Goal: Transaction & Acquisition: Purchase product/service

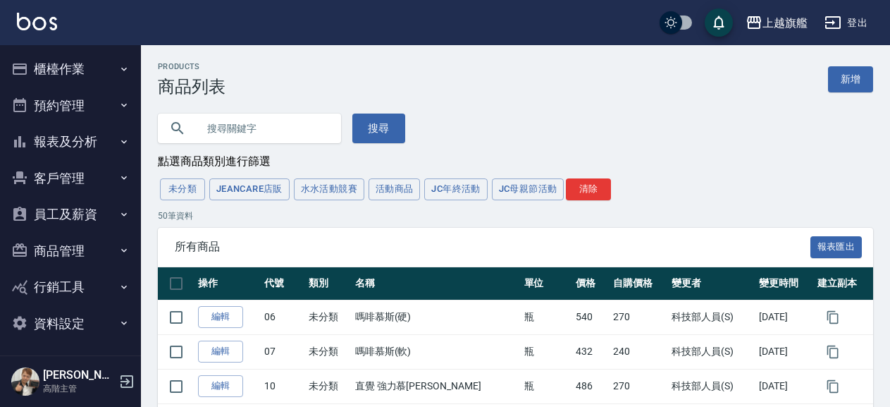
scroll to position [3, 0]
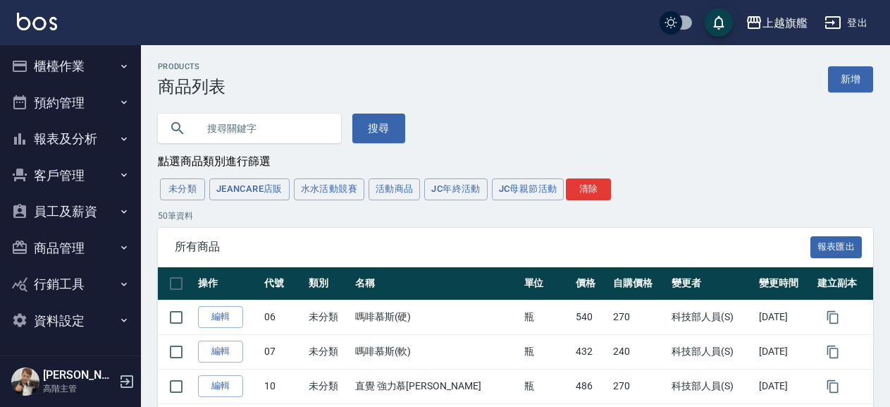
click at [63, 170] on button "客戶管理" at bounding box center [71, 175] width 130 height 37
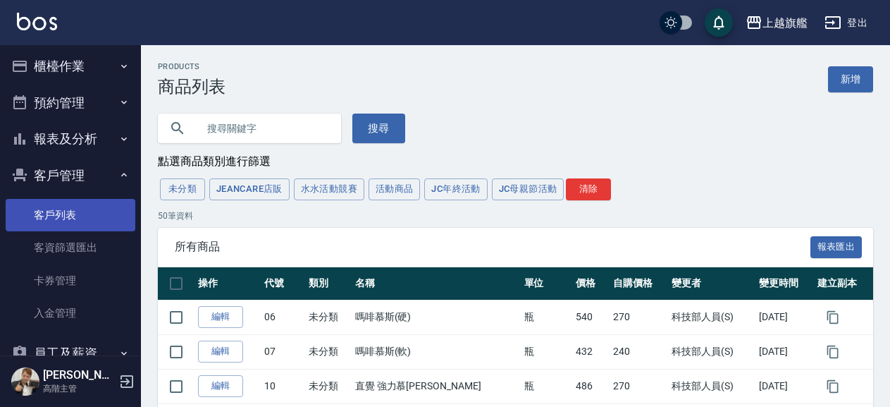
click at [90, 217] on link "客戶列表" at bounding box center [71, 215] width 130 height 32
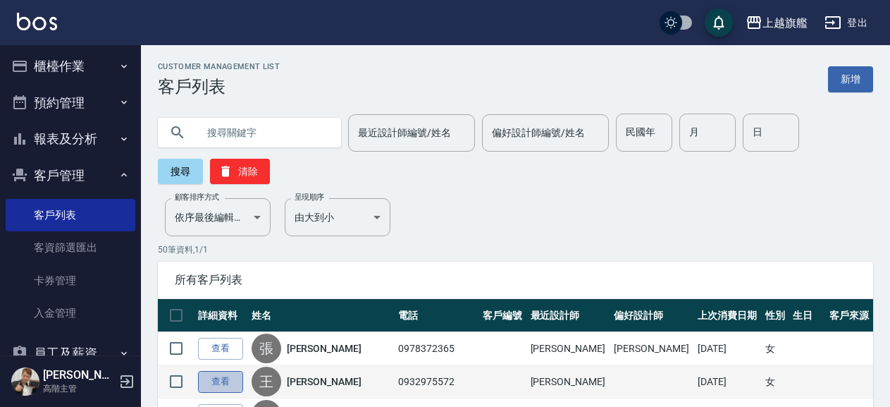
click at [223, 374] on link "查看" at bounding box center [220, 382] width 45 height 22
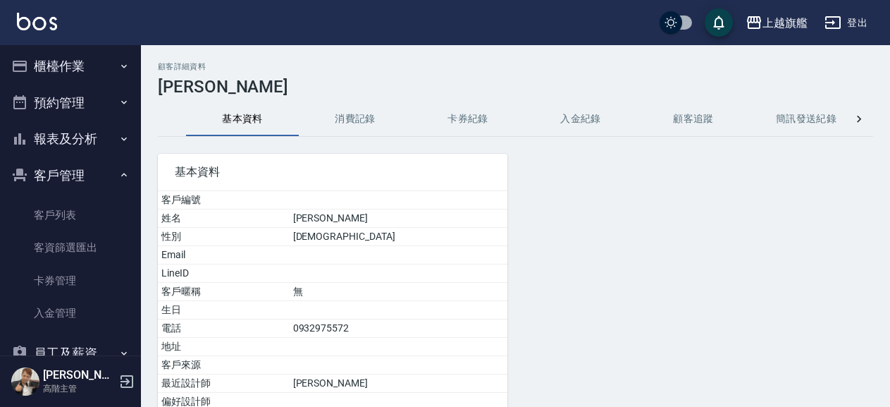
click at [590, 127] on button "入金紀錄" at bounding box center [580, 119] width 113 height 34
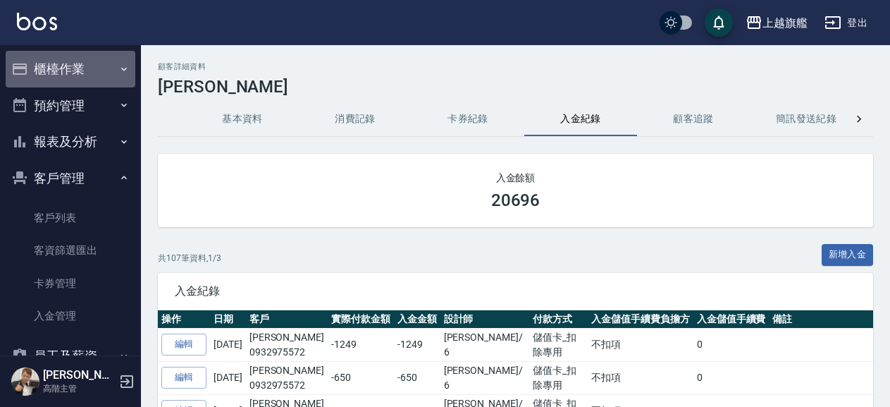
click at [71, 65] on button "櫃檯作業" at bounding box center [71, 69] width 130 height 37
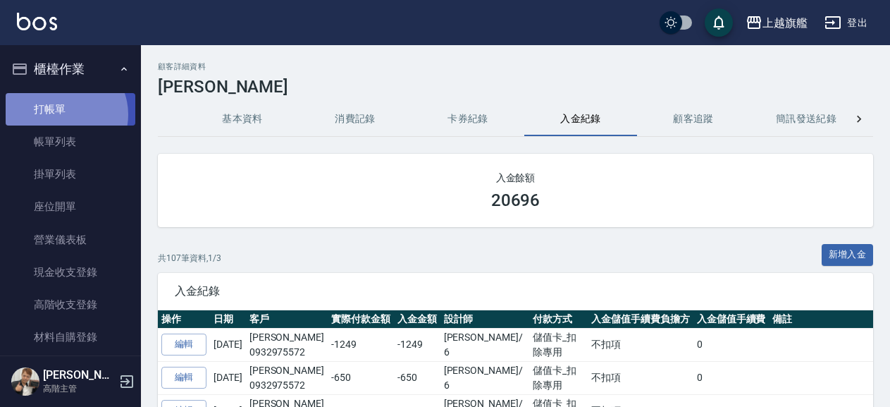
click at [61, 114] on link "打帳單" at bounding box center [71, 109] width 130 height 32
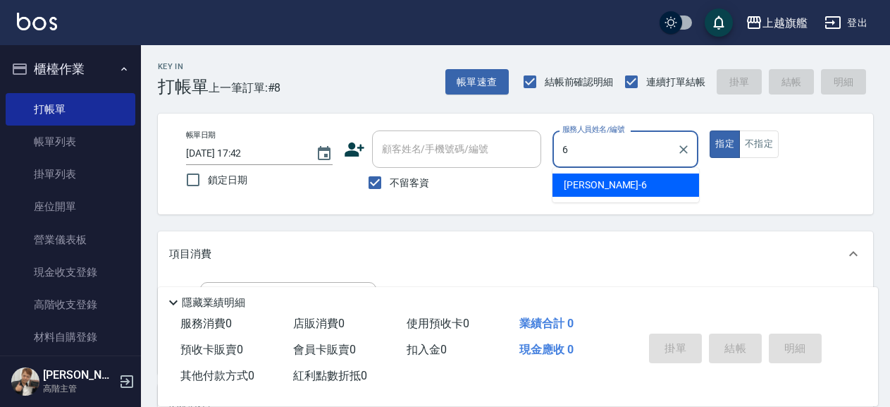
type input "張佳琳-6"
type button "true"
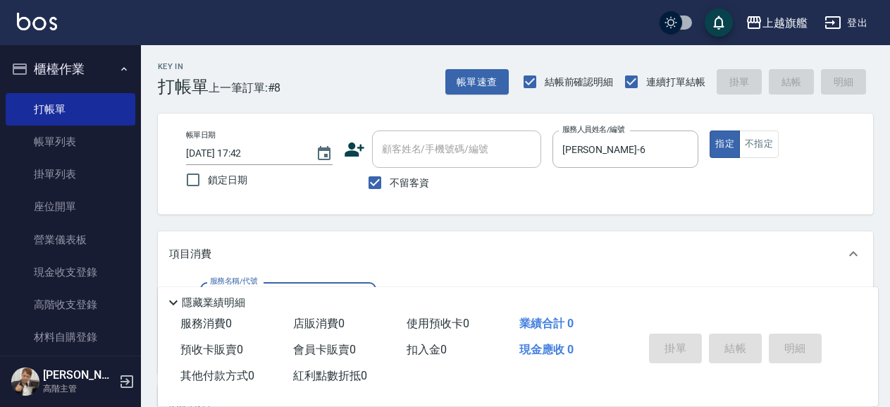
scroll to position [152, 0]
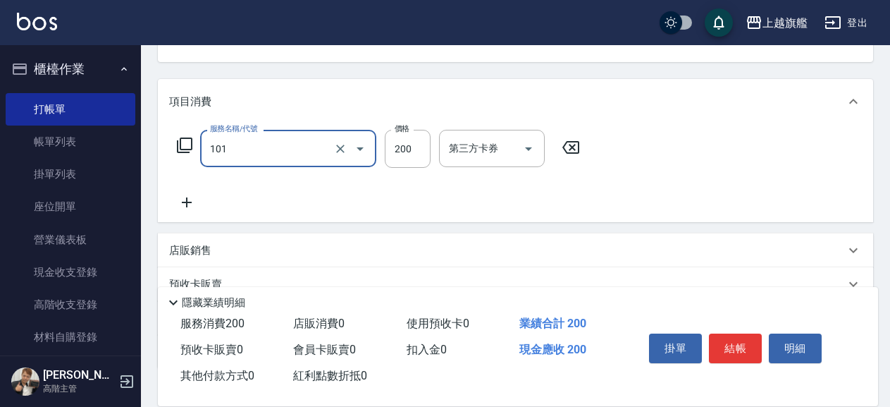
type input "一般洗(101)"
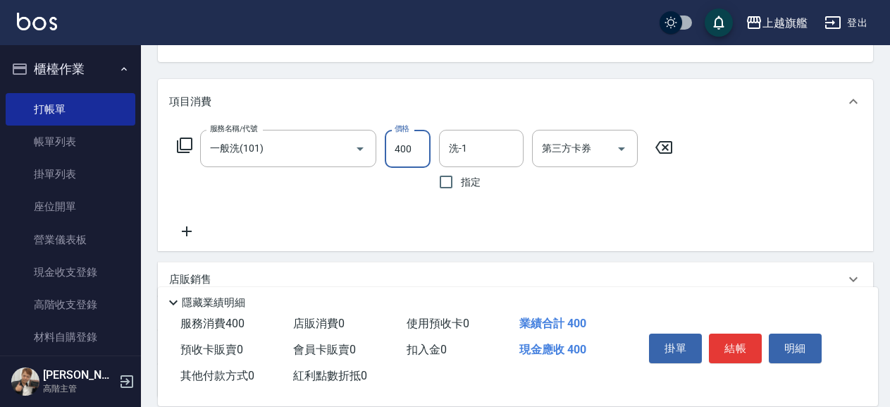
type input "400"
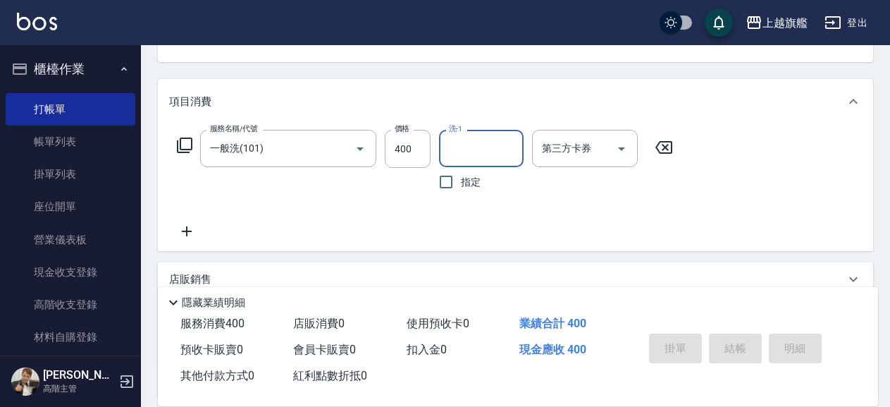
type input "3"
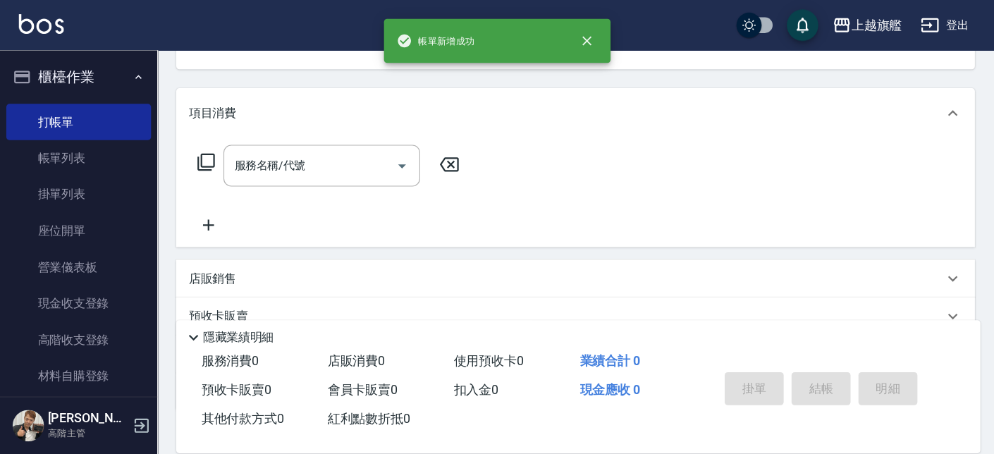
scroll to position [0, 0]
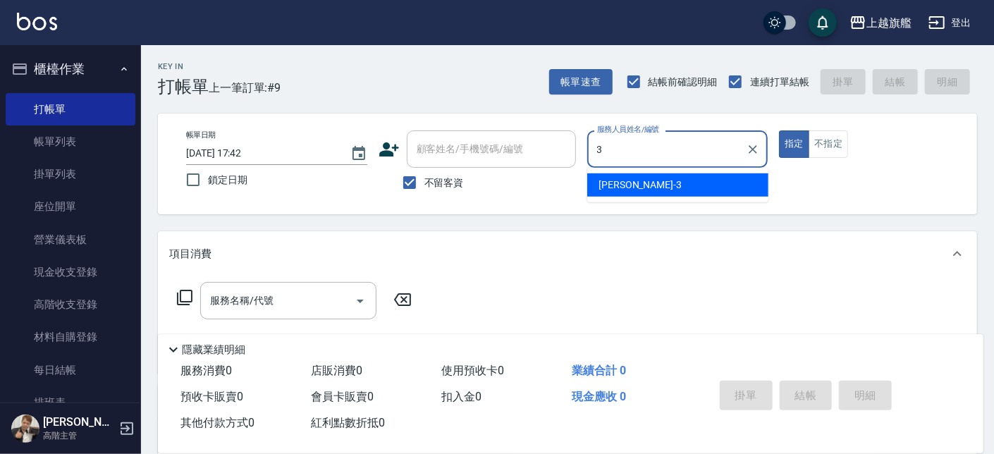
type input "謝雅婷-3"
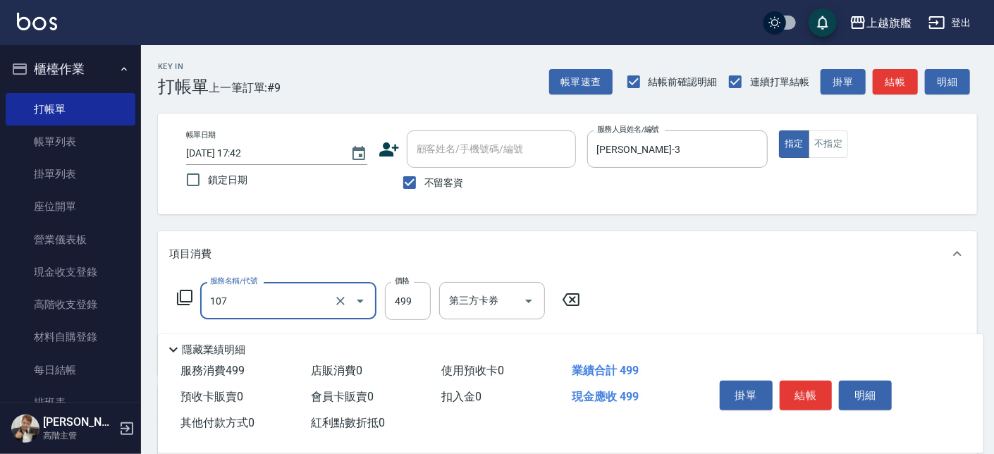
type input "舒活499(107)"
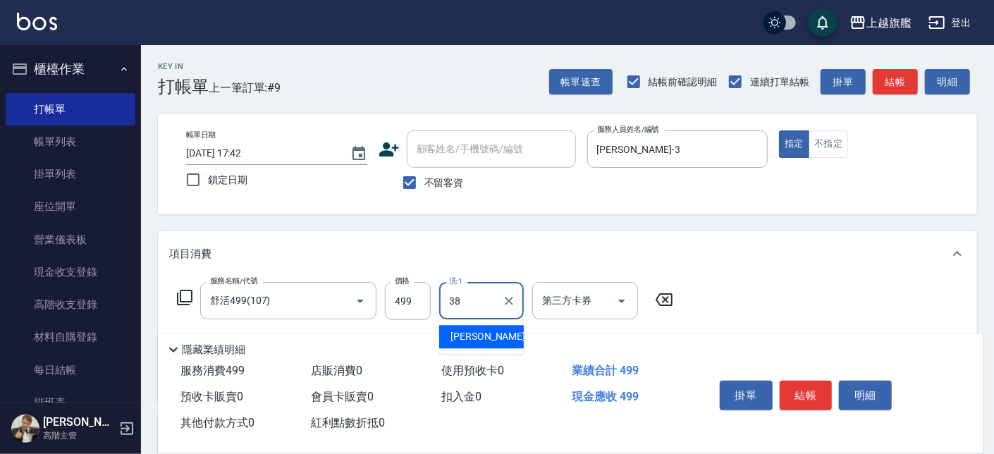
type input "邱靖婷-38"
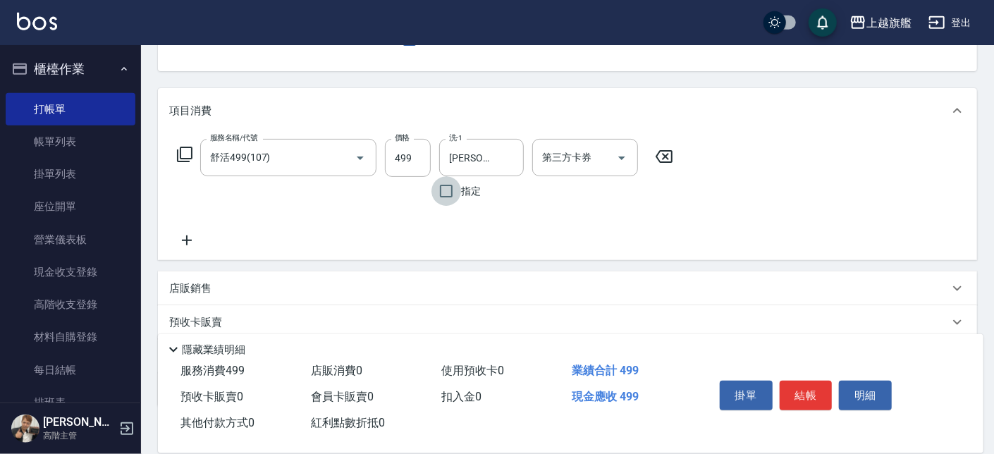
scroll to position [160, 0]
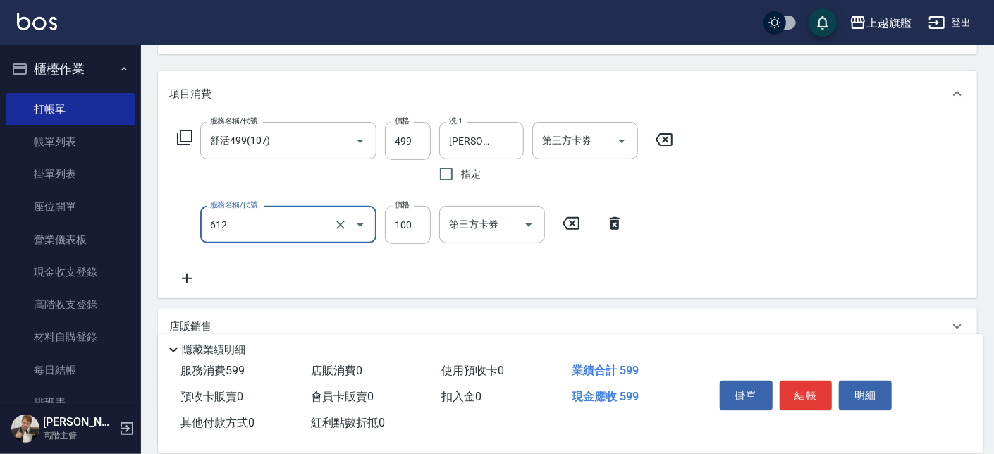
type input "造型(612)"
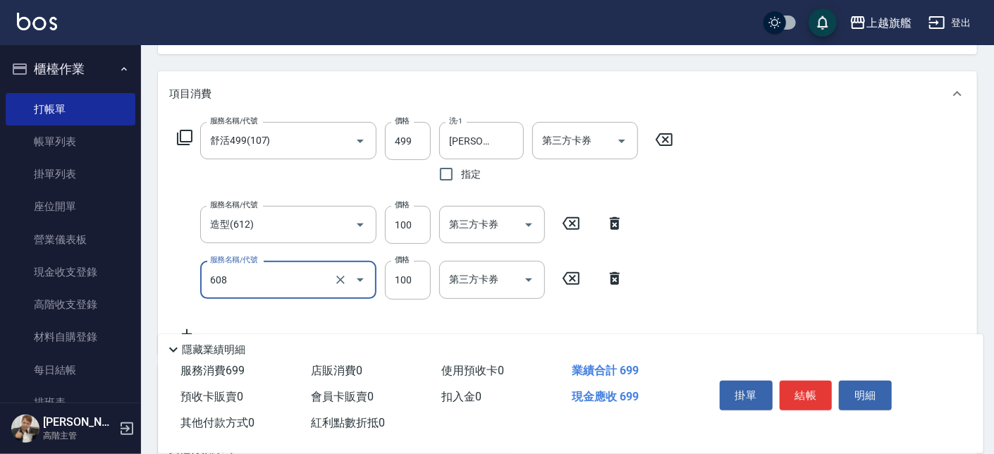
type input "專業/順護100(608)"
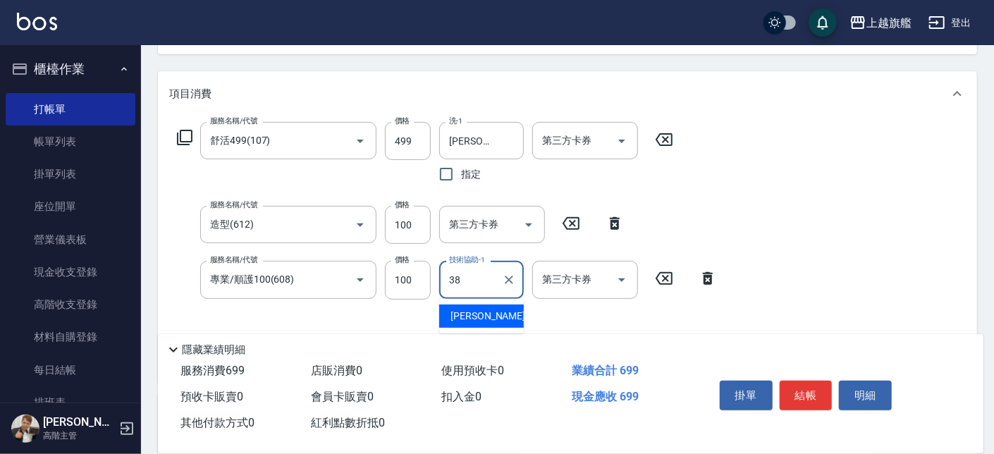
type input "邱靖婷-38"
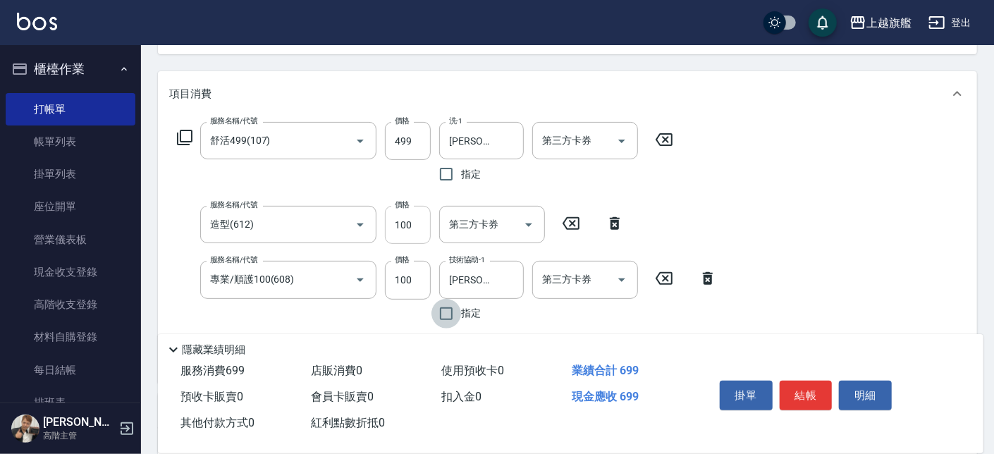
click at [420, 223] on input "100" at bounding box center [408, 225] width 46 height 38
click at [422, 227] on input "100" at bounding box center [408, 225] width 46 height 38
type input "200"
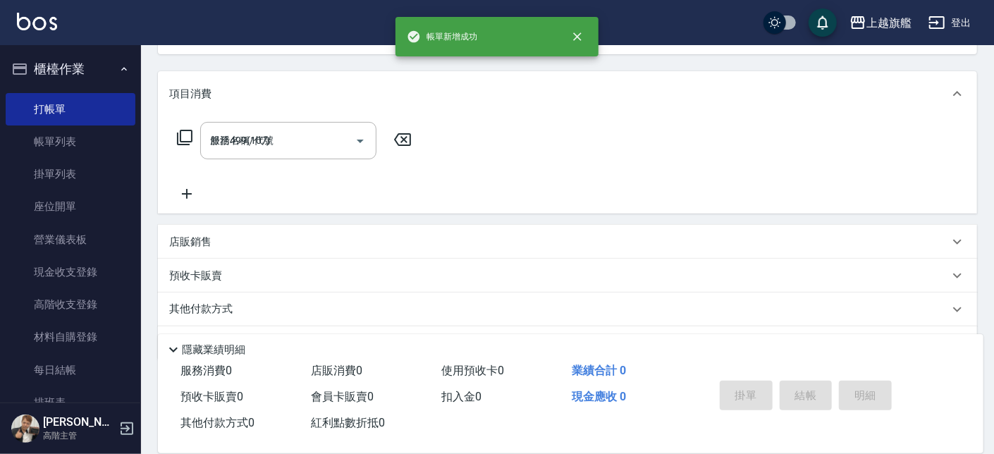
type input "2025/08/15 17:43"
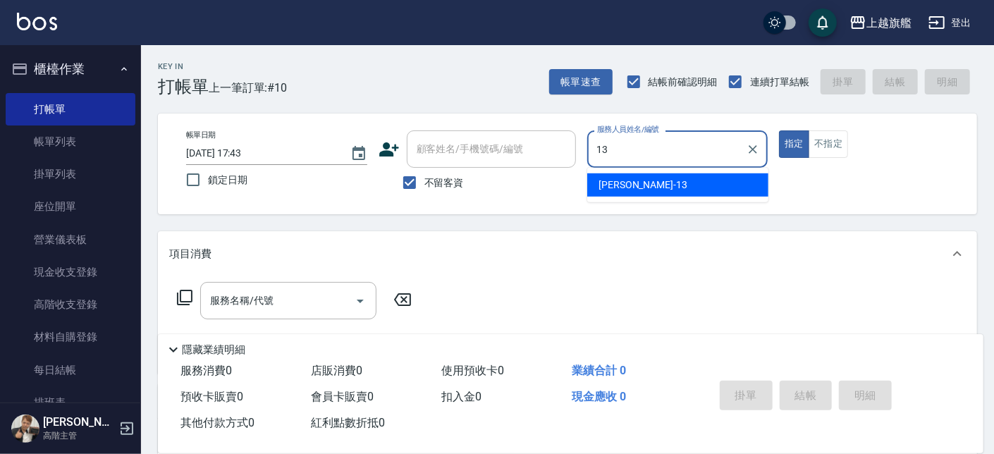
type input "張雅筑-13"
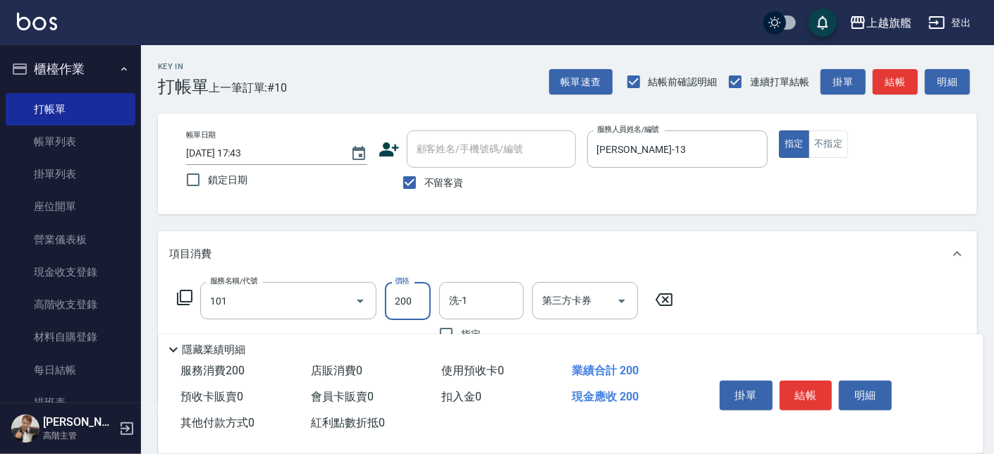
type input "一般洗(101)"
type input "400"
type input "3"
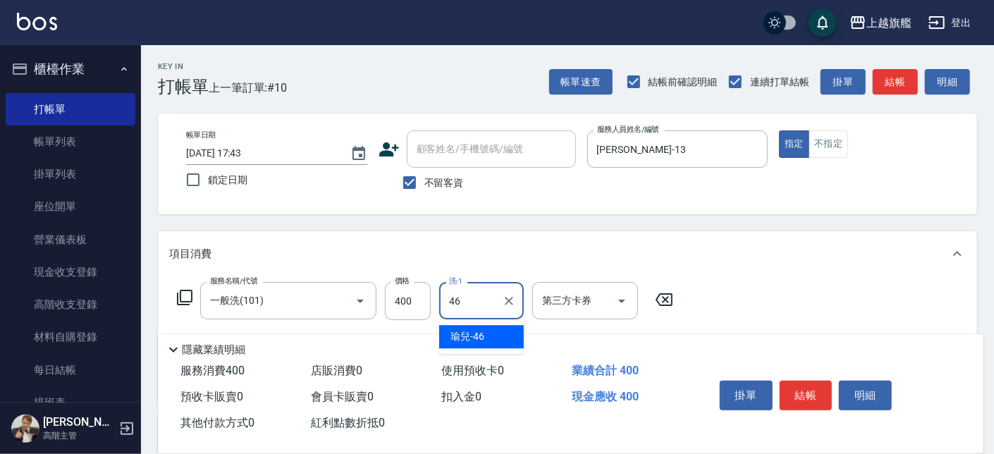
type input "瑜兒-46"
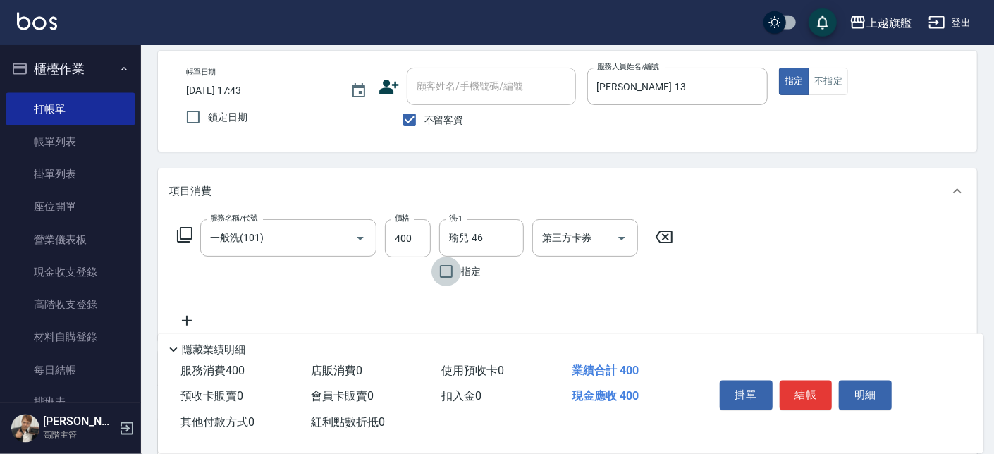
scroll to position [80, 0]
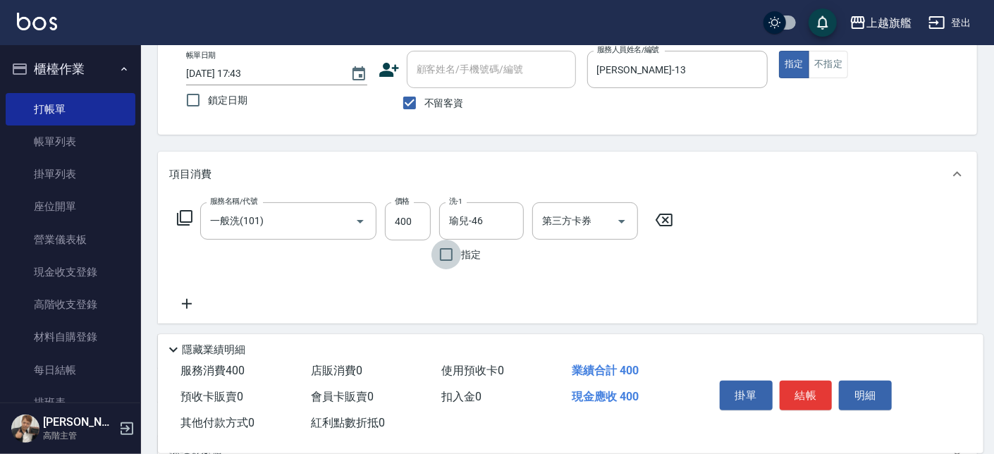
click at [190, 303] on icon at bounding box center [187, 304] width 10 height 10
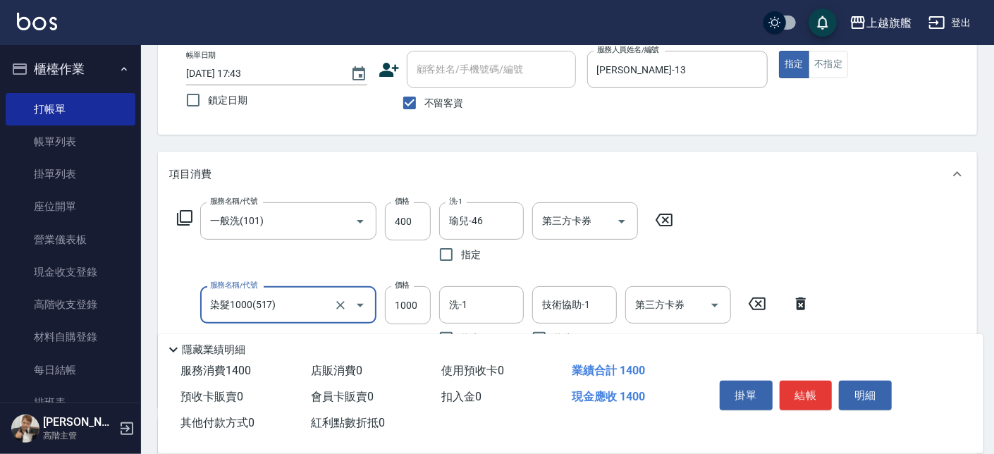
type input "染髮1000(517)"
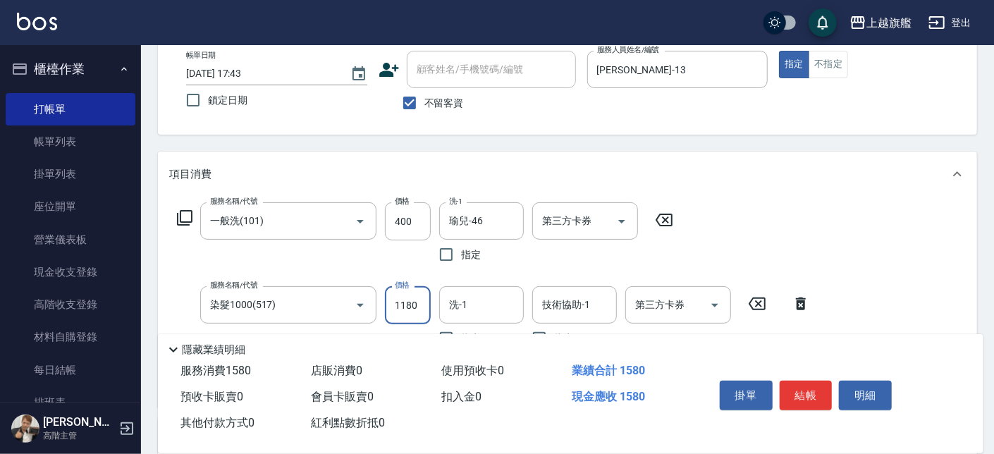
type input "1180"
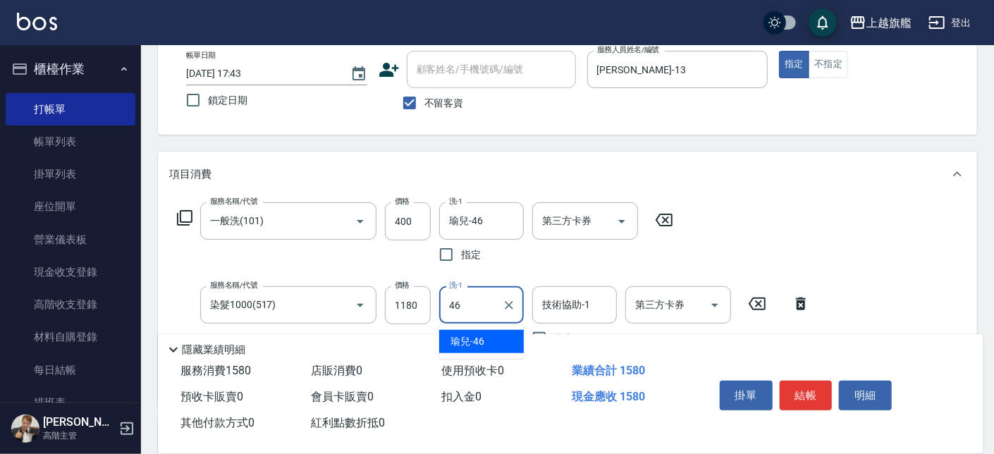
type input "瑜兒-46"
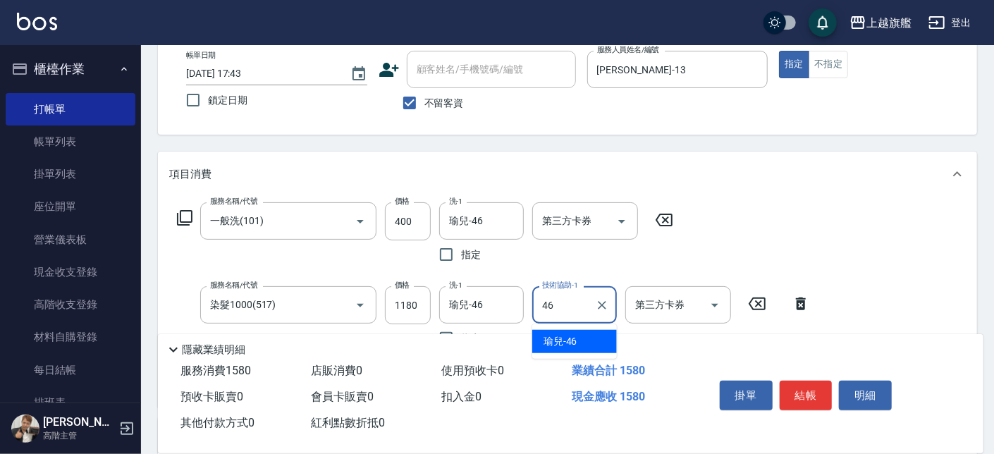
type input "瑜兒-46"
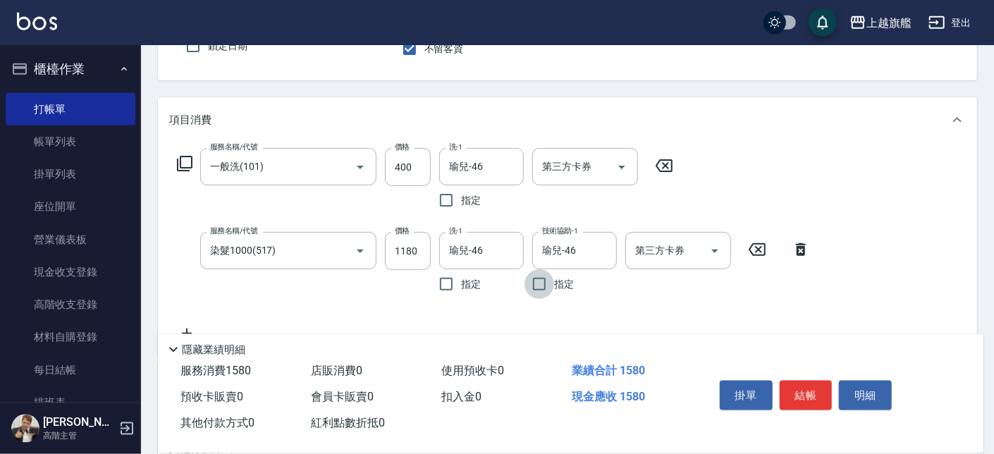
scroll to position [160, 0]
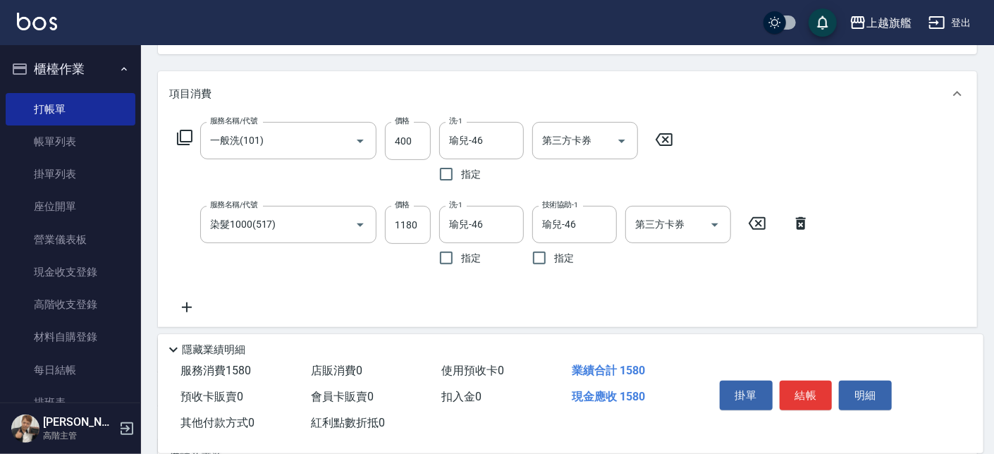
click at [187, 315] on icon at bounding box center [186, 307] width 35 height 17
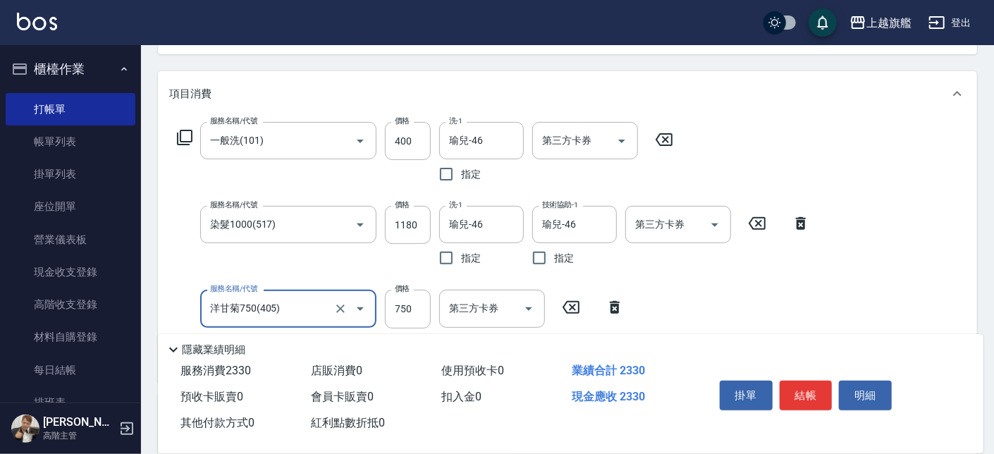
type input "洋甘菊750(405)"
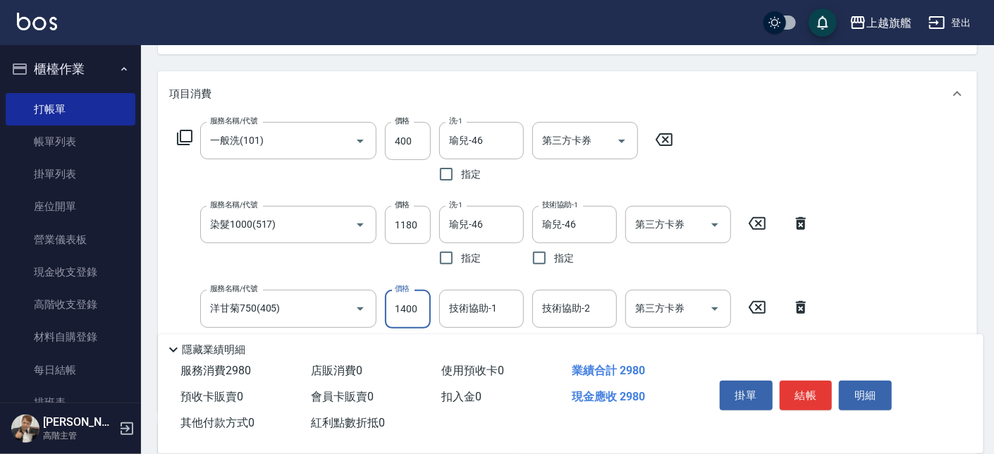
type input "1400"
type input "瑜兒-46"
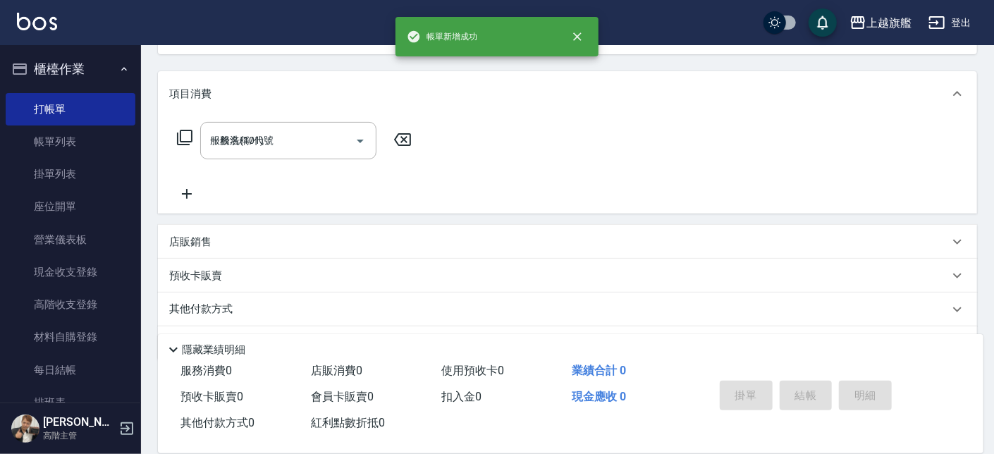
type input "2025/08/15 17:44"
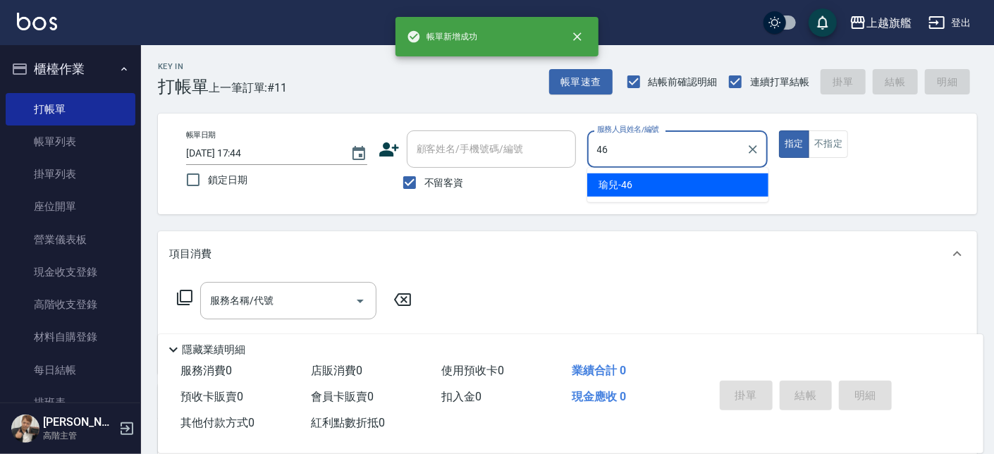
type input "瑜兒-46"
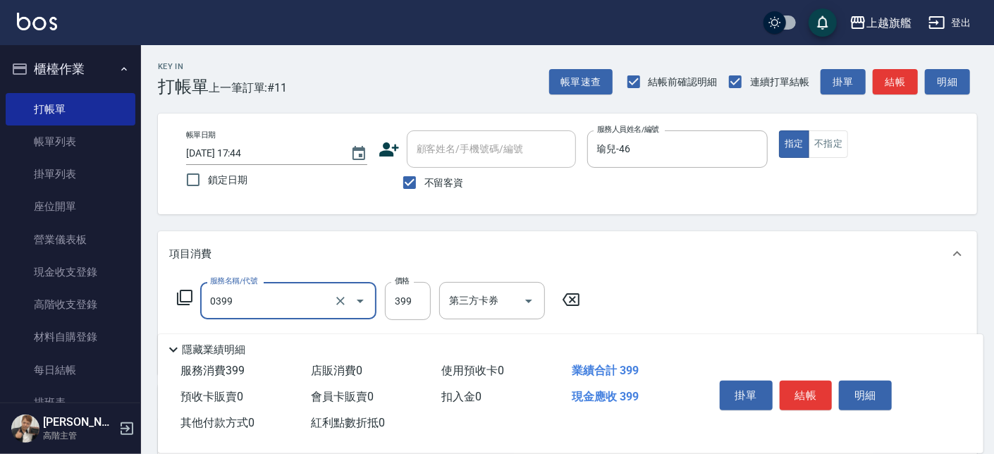
type input "海鹽SPA(0399)"
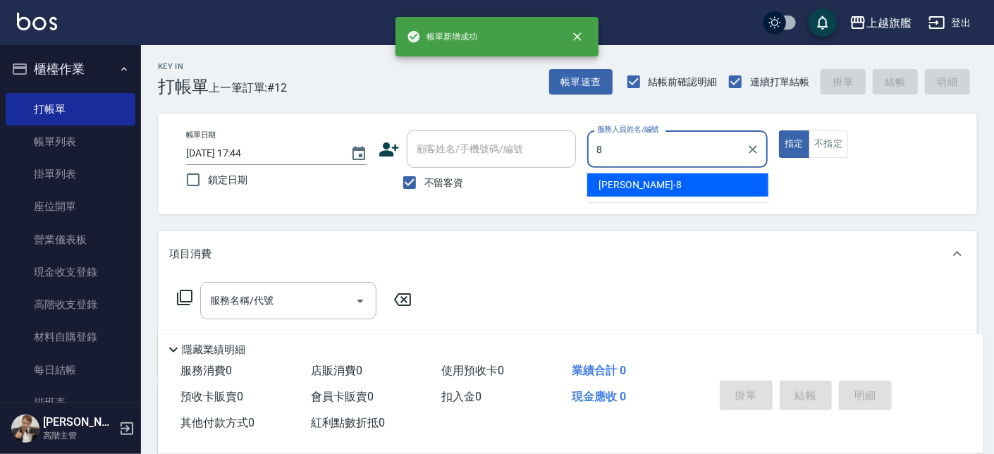
type input "[PERSON_NAME]-8"
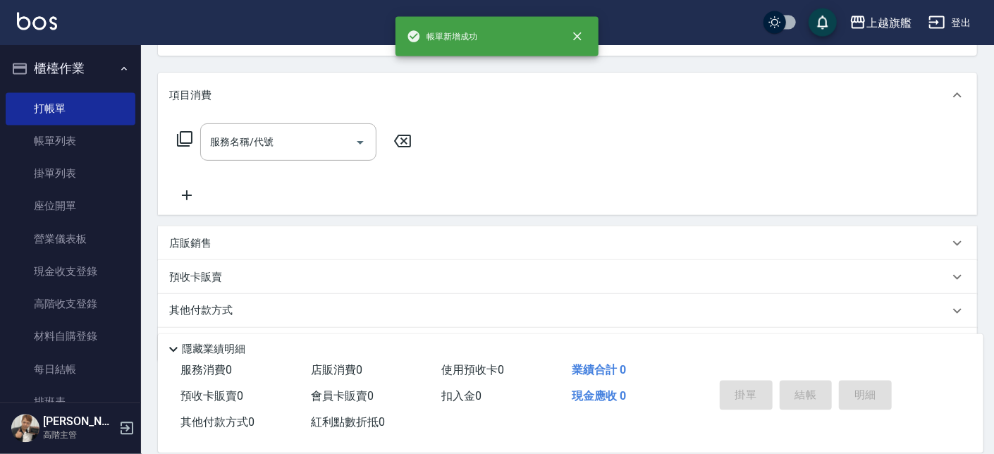
scroll to position [160, 0]
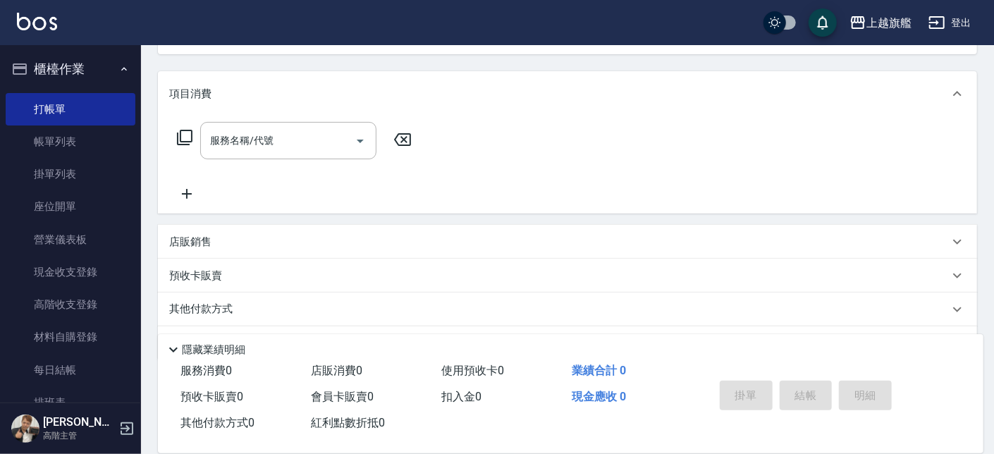
click at [286, 248] on div "店販銷售" at bounding box center [558, 242] width 779 height 15
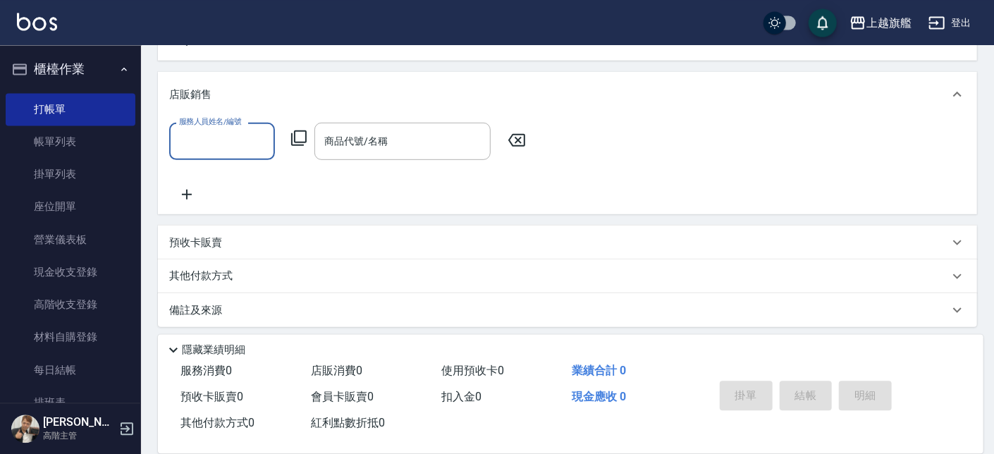
scroll to position [319, 0]
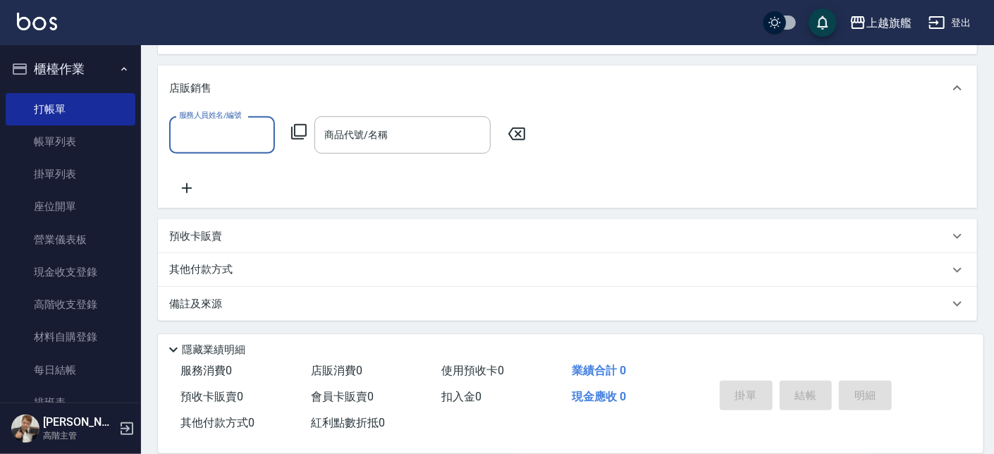
type input "1"
type input "[PERSON_NAME]-8"
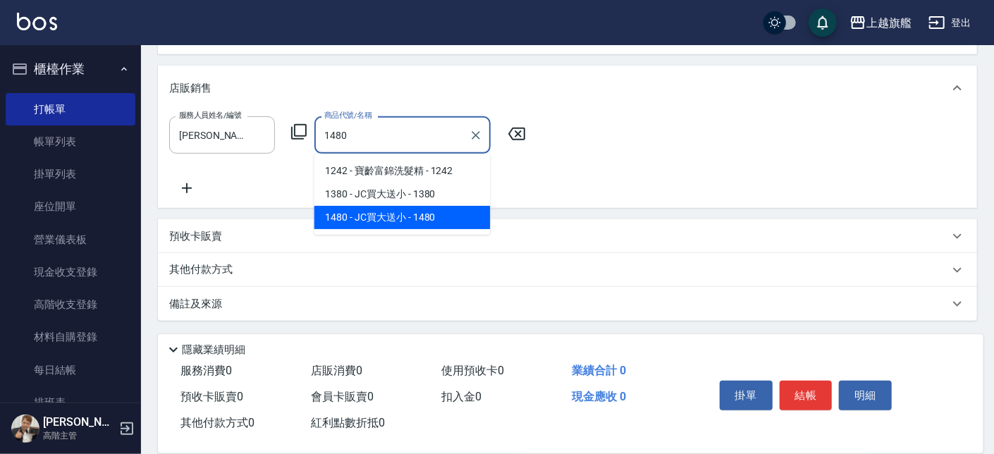
type input "JC買大送小"
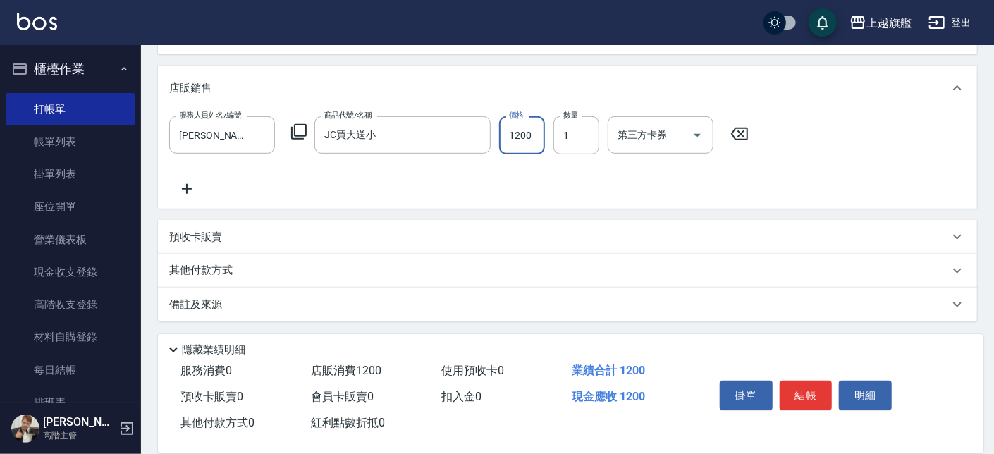
type input "1200"
type input "4"
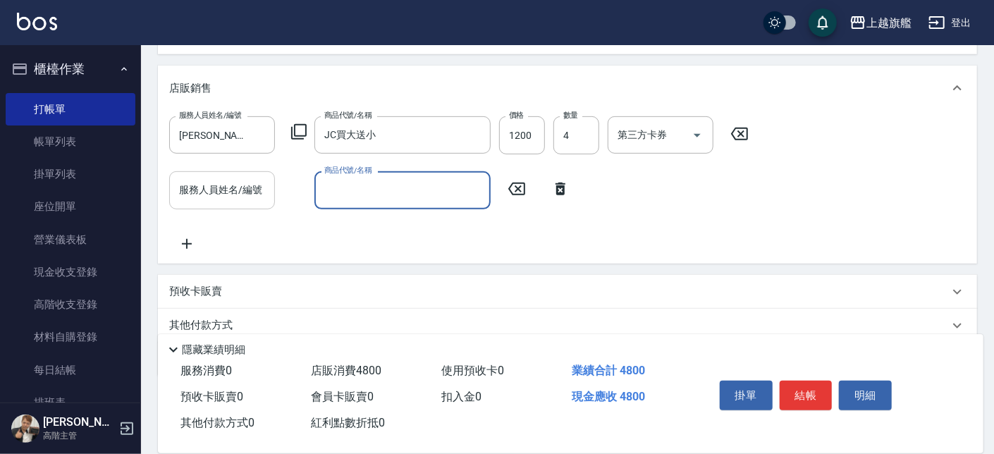
click at [242, 197] on input "服務人員姓名/編號" at bounding box center [221, 190] width 93 height 25
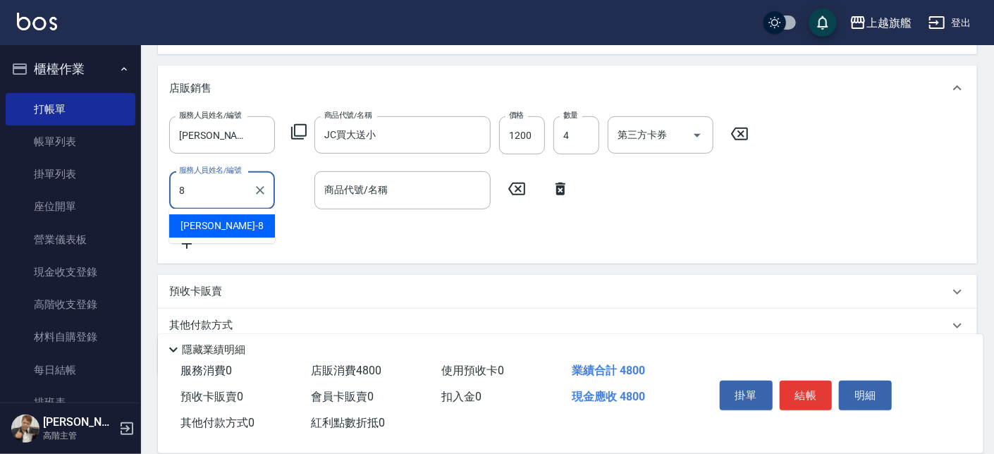
type input "[PERSON_NAME]-8"
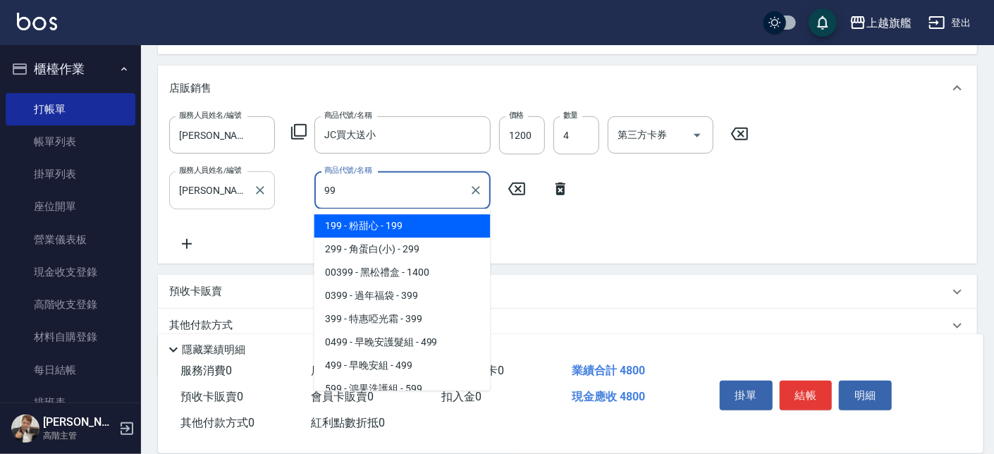
type input "9"
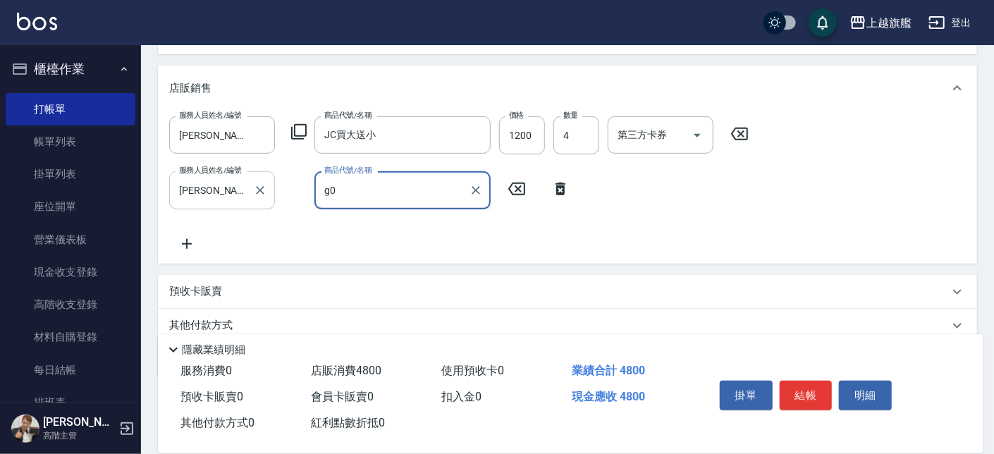
type input "g"
type input "u"
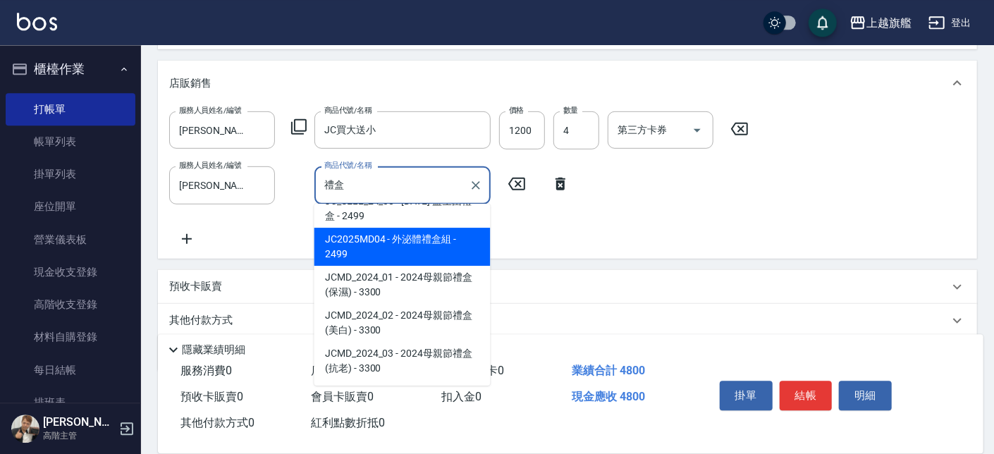
scroll to position [375, 0]
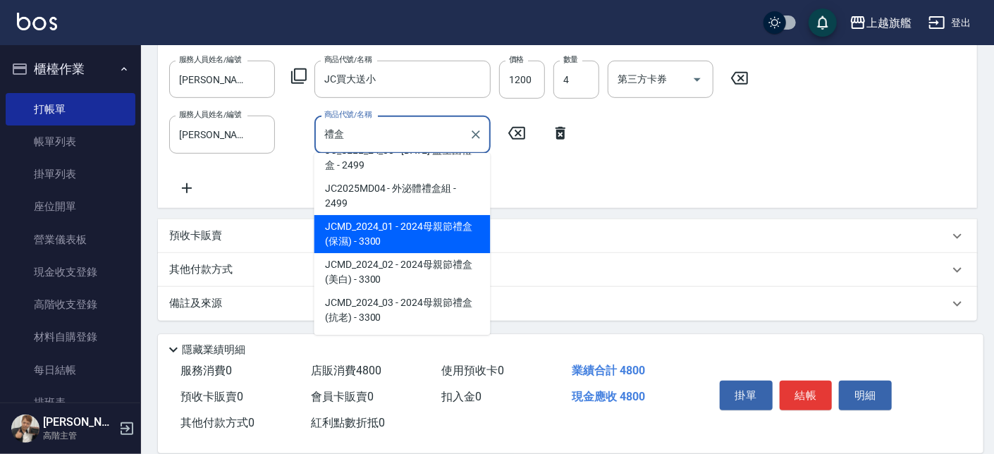
drag, startPoint x: 416, startPoint y: 137, endPoint x: 332, endPoint y: 144, distance: 84.9
click at [332, 144] on input "禮盒" at bounding box center [392, 134] width 142 height 25
drag, startPoint x: 311, startPoint y: 151, endPoint x: 295, endPoint y: 154, distance: 16.6
click at [321, 147] on input "禮盒" at bounding box center [392, 134] width 142 height 25
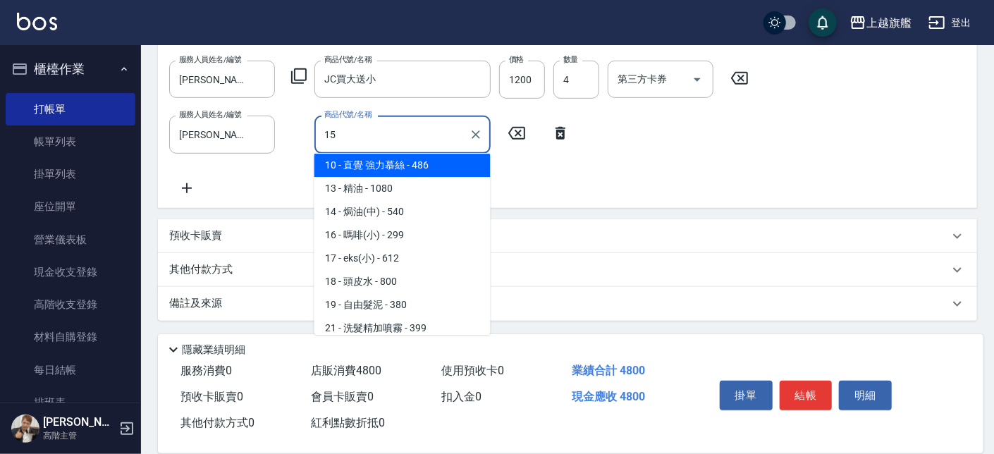
scroll to position [0, 0]
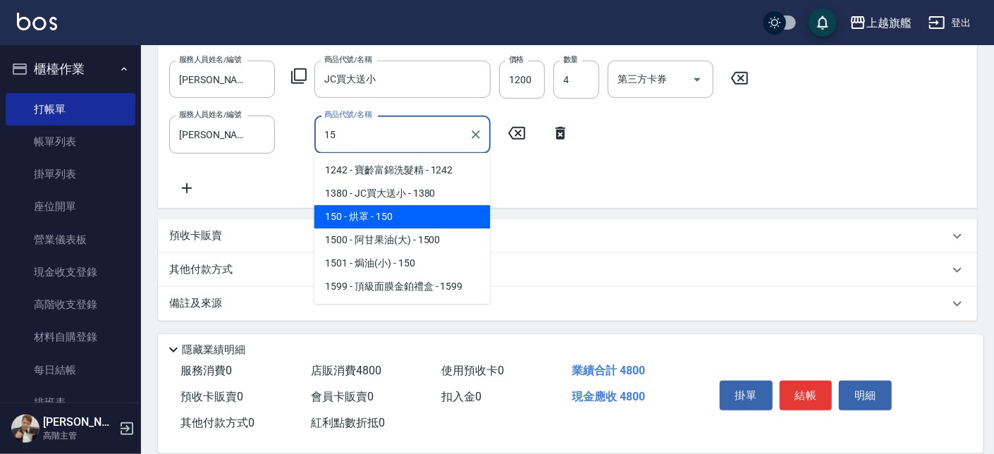
type input "1"
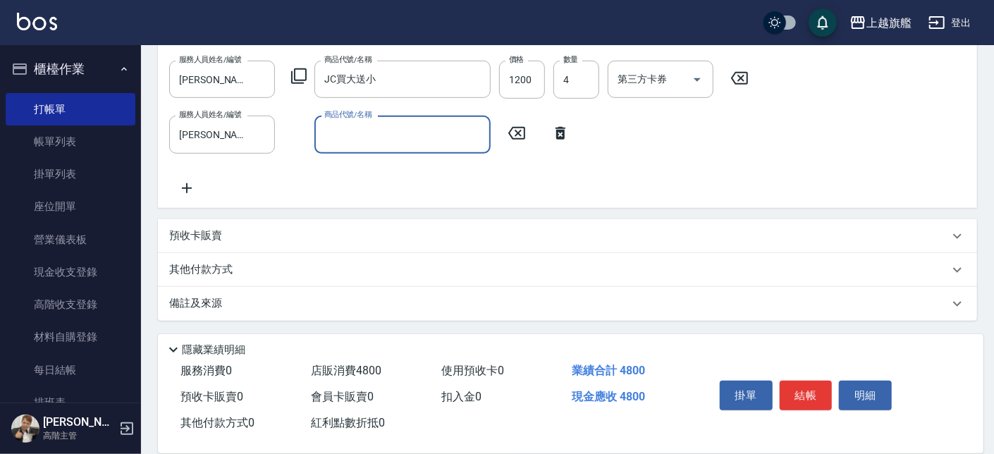
click at [400, 134] on input "商品代號/名稱" at bounding box center [402, 134] width 163 height 25
type input "15000"
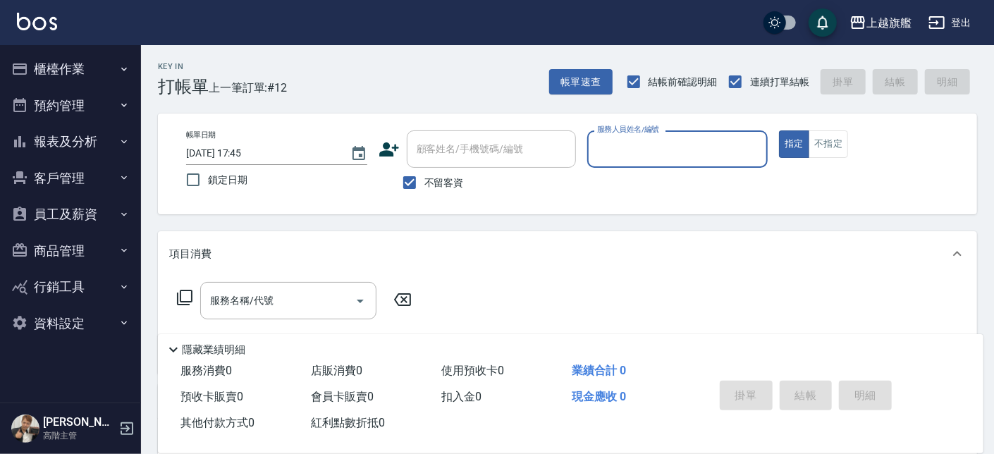
click at [65, 251] on button "商品管理" at bounding box center [71, 251] width 130 height 37
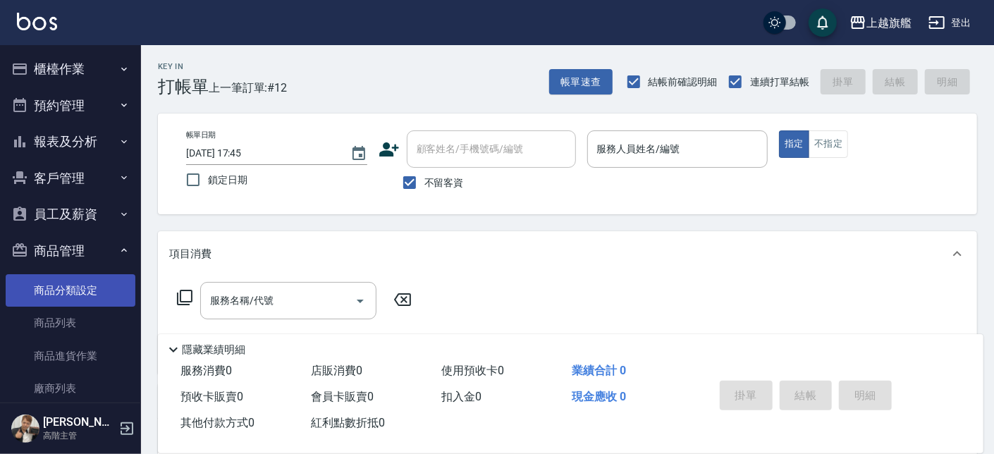
click at [71, 288] on link "商品分類設定" at bounding box center [71, 290] width 130 height 32
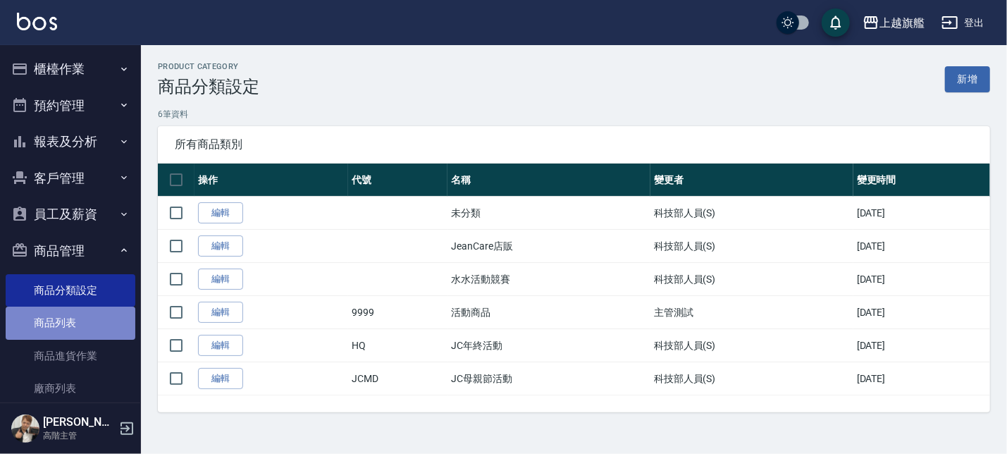
click at [94, 311] on link "商品列表" at bounding box center [71, 323] width 130 height 32
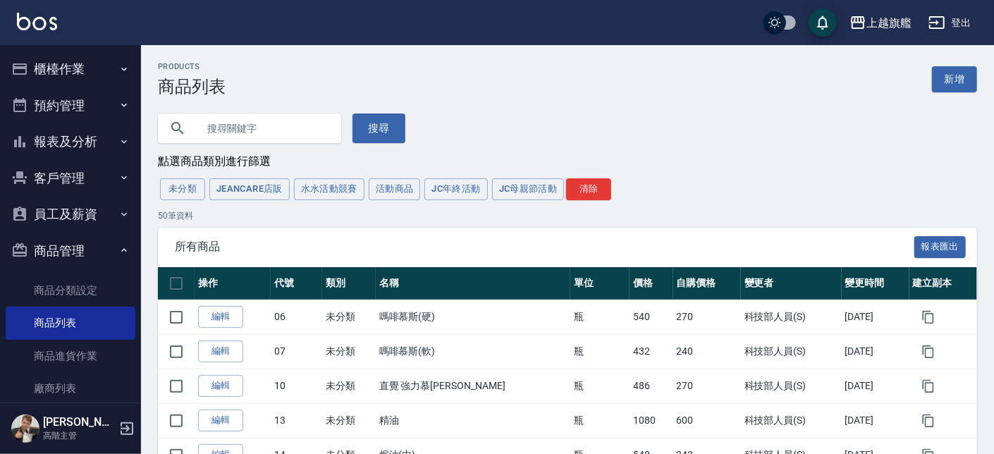
click at [205, 128] on input "text" at bounding box center [263, 128] width 132 height 38
type input "閃"
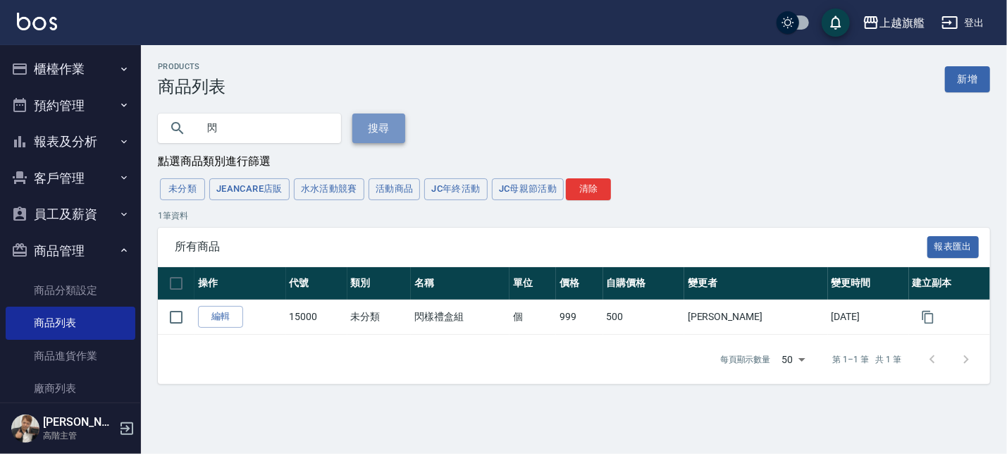
click at [371, 119] on button "搜尋" at bounding box center [378, 128] width 53 height 30
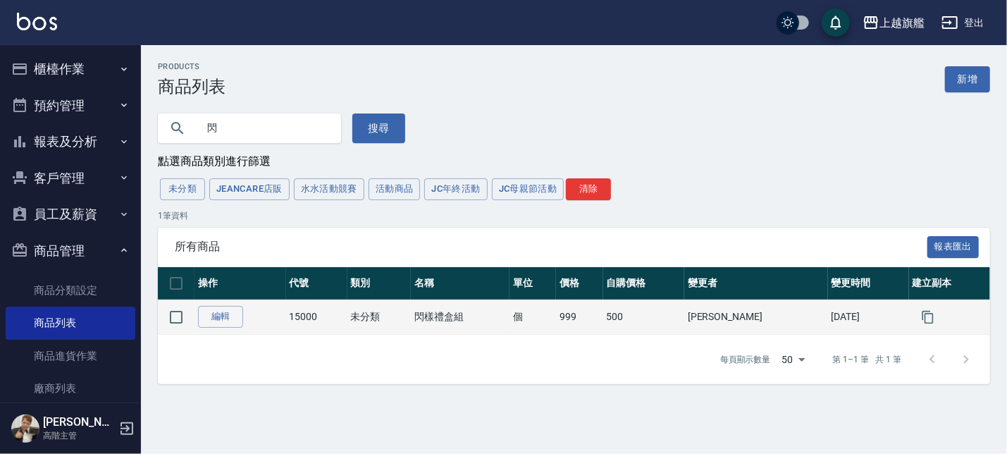
click at [243, 318] on td "編輯" at bounding box center [241, 317] width 92 height 35
click at [229, 317] on link "編輯" at bounding box center [220, 317] width 45 height 22
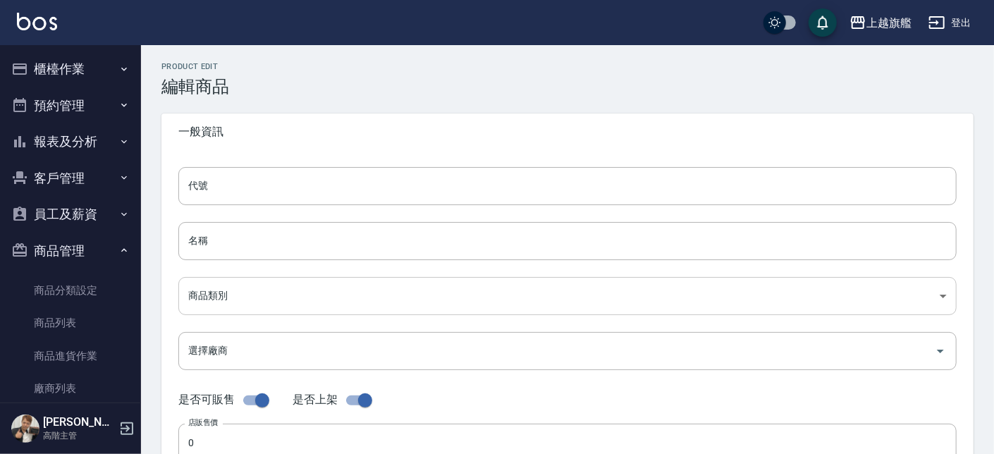
type input "15000"
type input "閃樣禮盒組"
type input "00e3d7cf-96e3-4802-997d-8bd5244c781d"
type input "999"
type input "500"
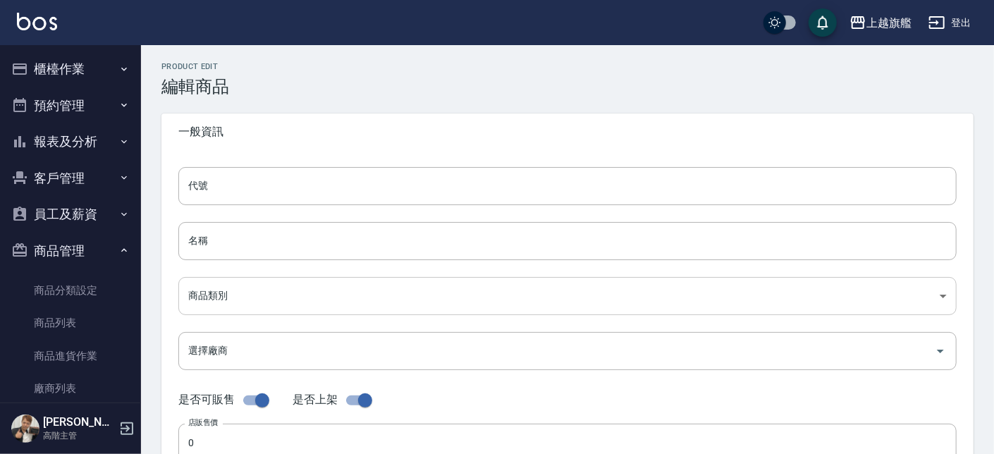
type input "500"
type input "個"
type input "UNSET"
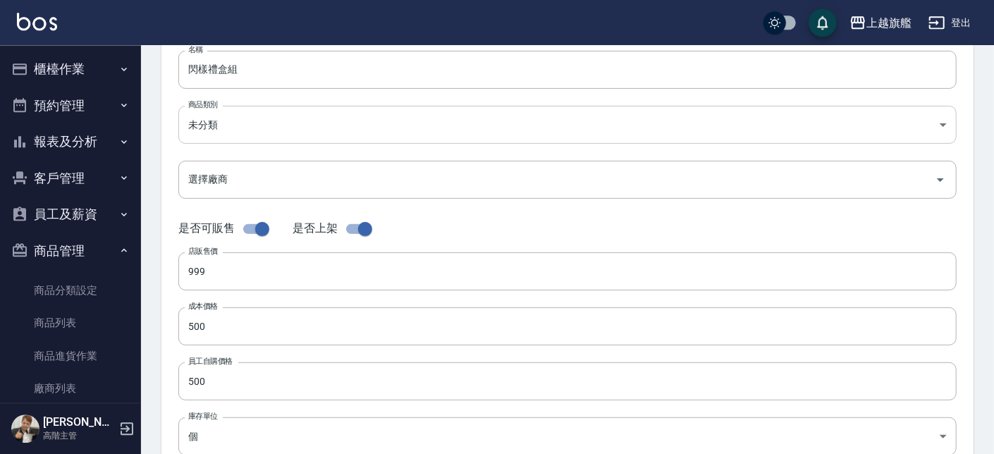
scroll to position [197, 0]
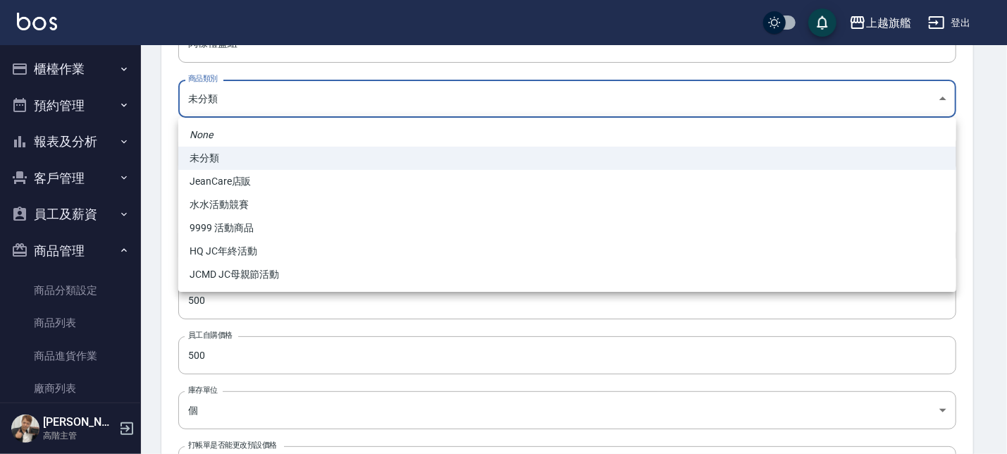
click at [252, 96] on body "上越旗艦 登出 櫃檯作業 打帳單 帳單列表 掛單列表 座位開單 營業儀表板 現金收支登錄 高階收支登錄 材料自購登錄 每日結帳 排班表 現場電腦打卡 掃碼打卡…" at bounding box center [503, 289] width 1007 height 973
click at [158, 115] on div at bounding box center [503, 227] width 1007 height 454
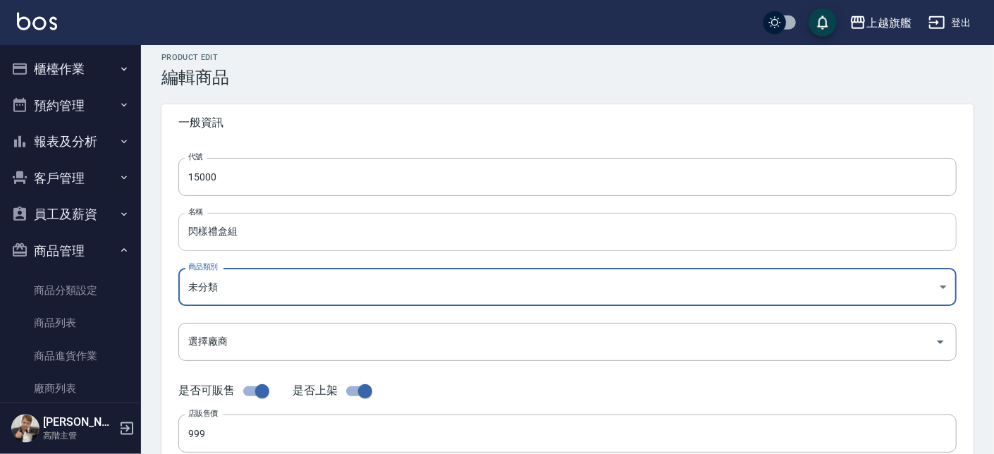
scroll to position [0, 0]
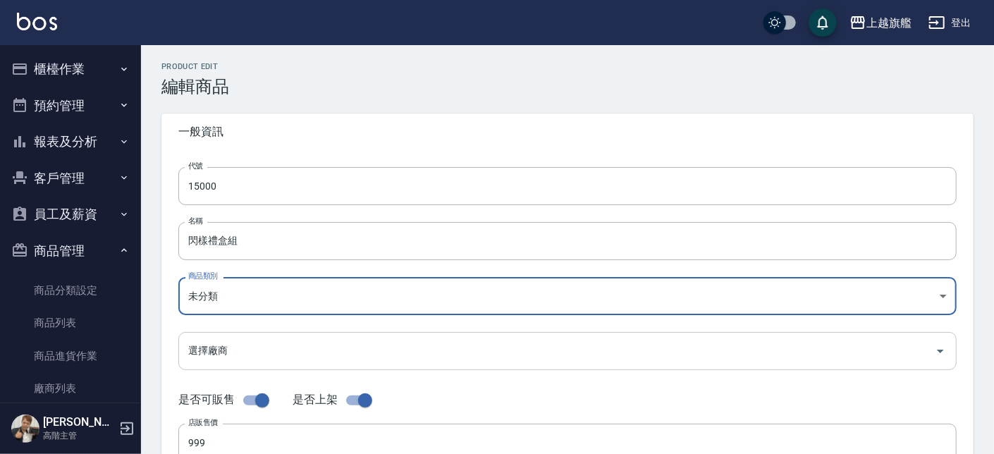
click at [184, 359] on div "選擇廠商" at bounding box center [567, 350] width 778 height 37
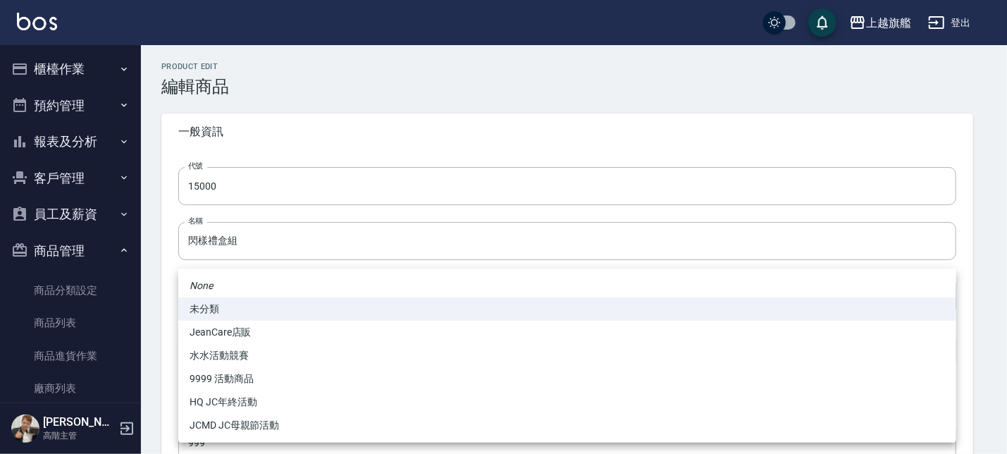
click at [226, 332] on li "JeanCare店販" at bounding box center [567, 332] width 778 height 23
type input "dc5f4d77-2d2c-436f-88f1-cad609773cd2"
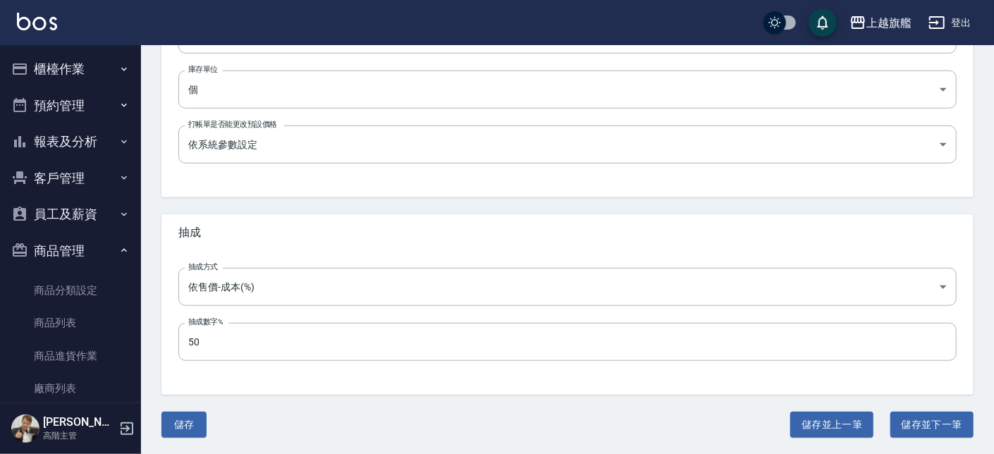
scroll to position [278, 0]
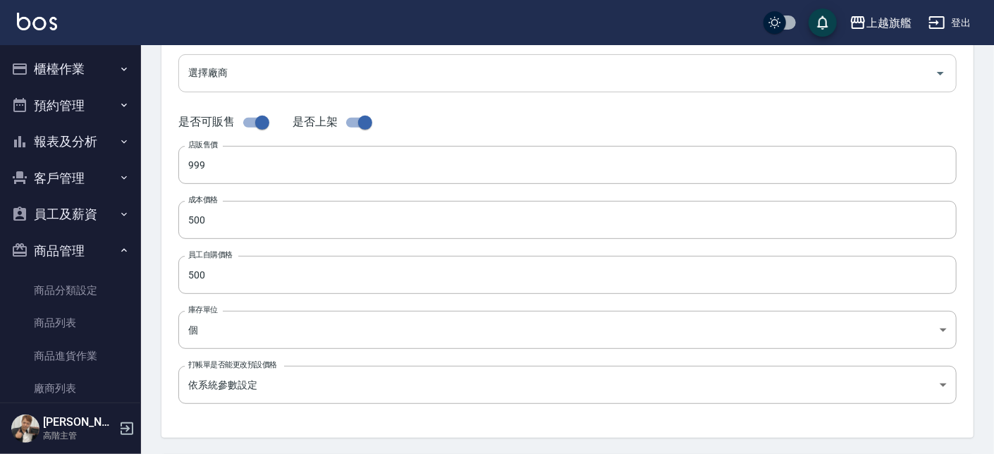
click at [221, 68] on input "選擇廠商" at bounding box center [557, 73] width 744 height 25
drag, startPoint x: 173, startPoint y: 108, endPoint x: 188, endPoint y: 127, distance: 24.5
click at [171, 107] on div "代號 15000 代號 名稱 閃樣禮盒組 名稱 商品類別 JeanCare店販 dc5f4d77-2d2c-436f-88f1-cad609773cd2 …" at bounding box center [567, 154] width 812 height 565
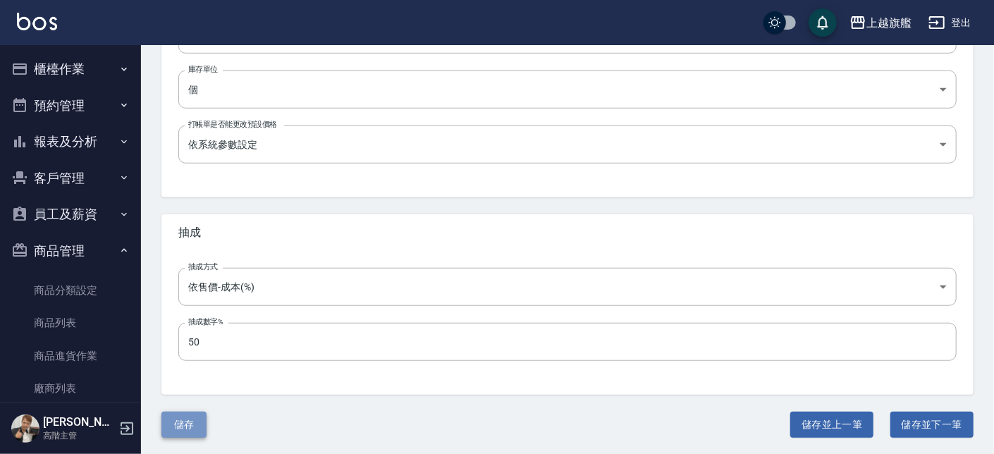
click at [181, 426] on button "儲存" at bounding box center [183, 425] width 45 height 26
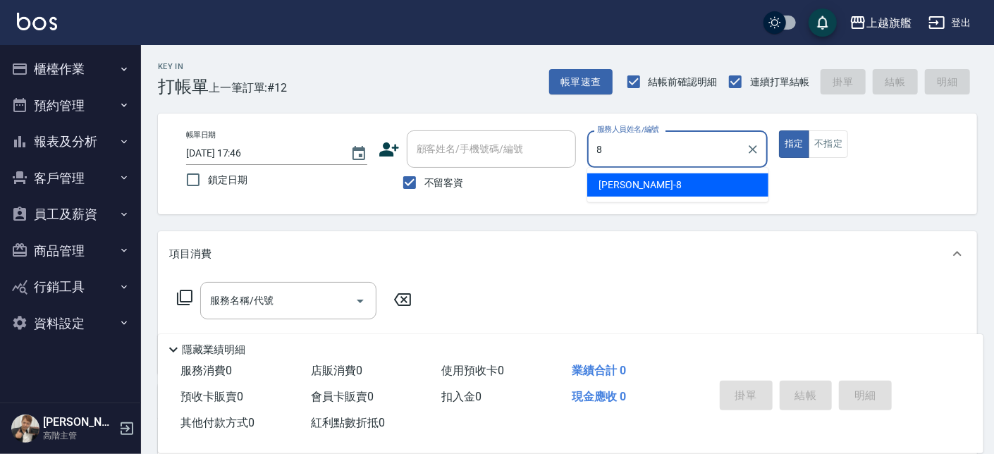
type input "[PERSON_NAME]-8"
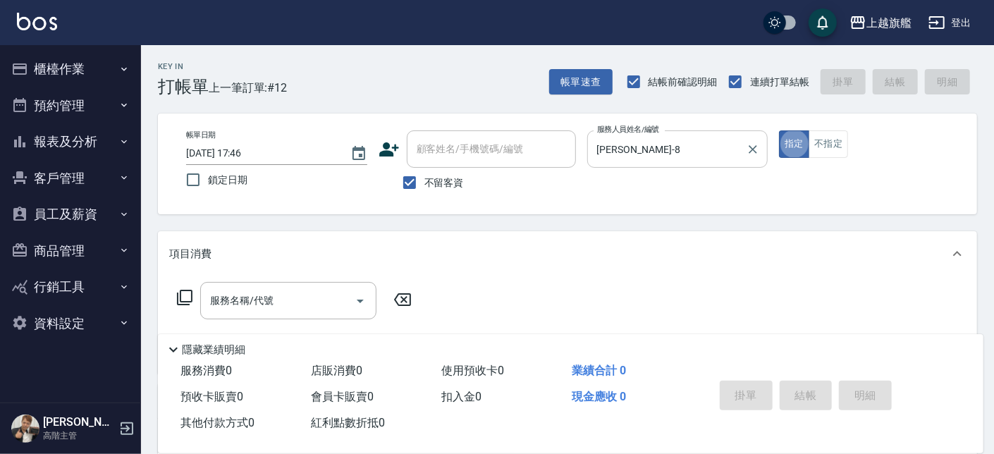
type button "true"
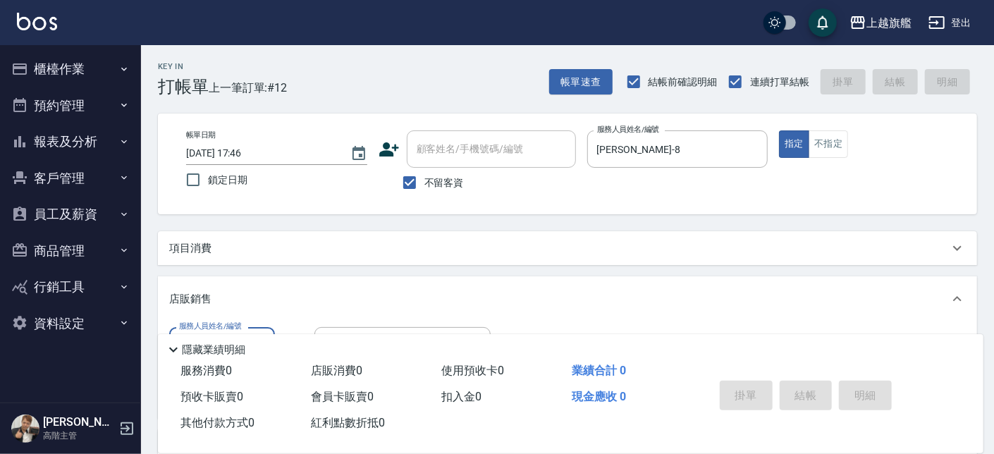
scroll to position [160, 0]
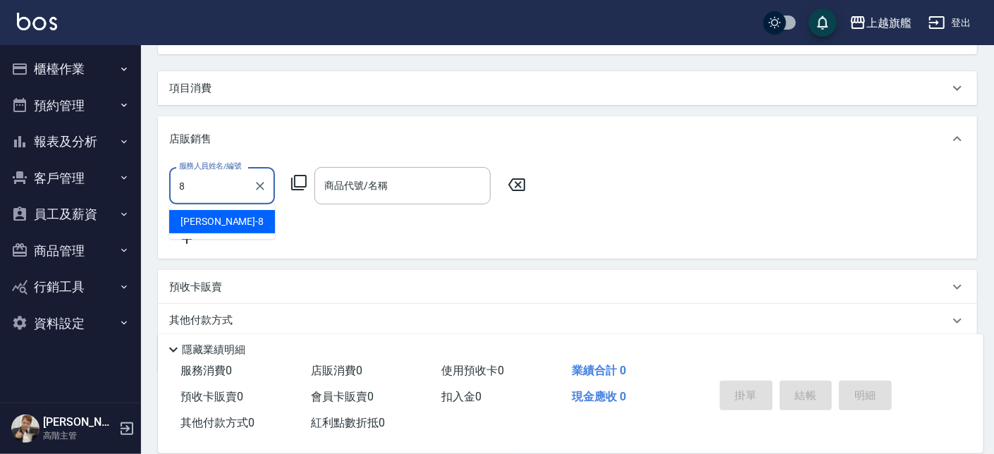
type input "[PERSON_NAME]-8"
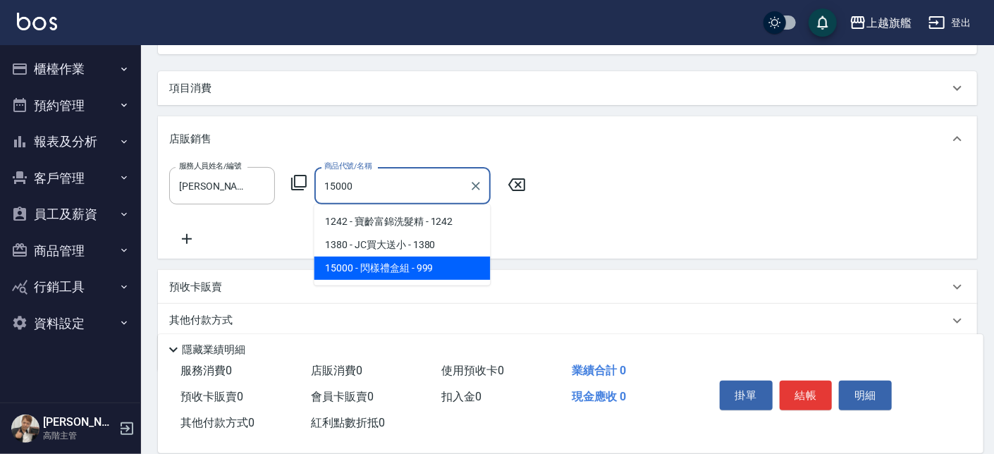
type input "閃樣禮盒組"
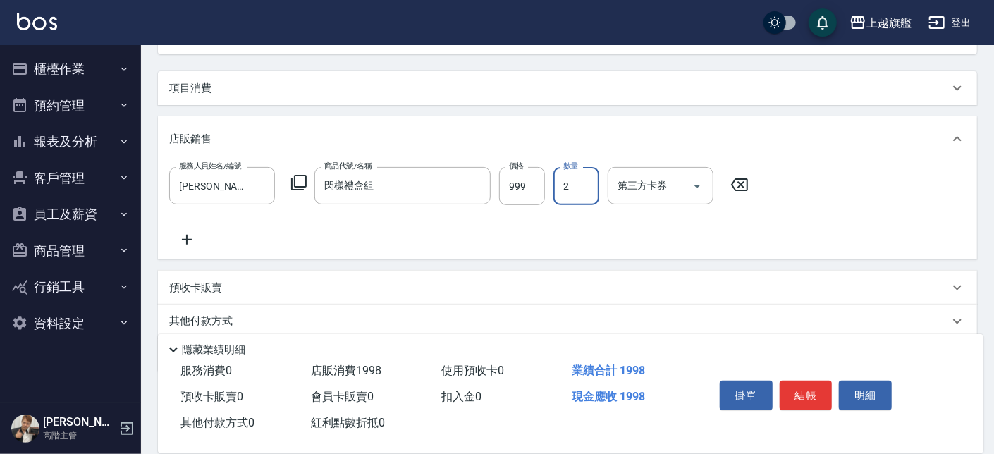
click at [568, 197] on input "2" at bounding box center [576, 186] width 46 height 38
type input "12"
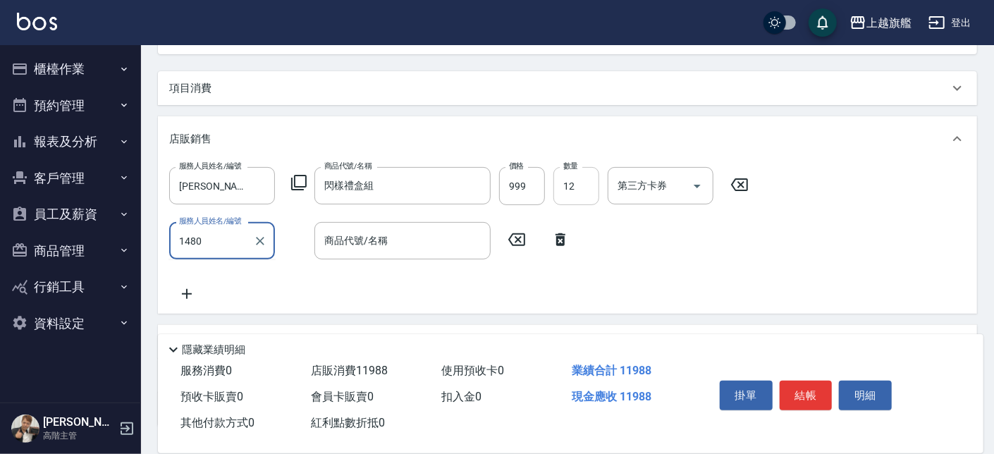
type input "1480"
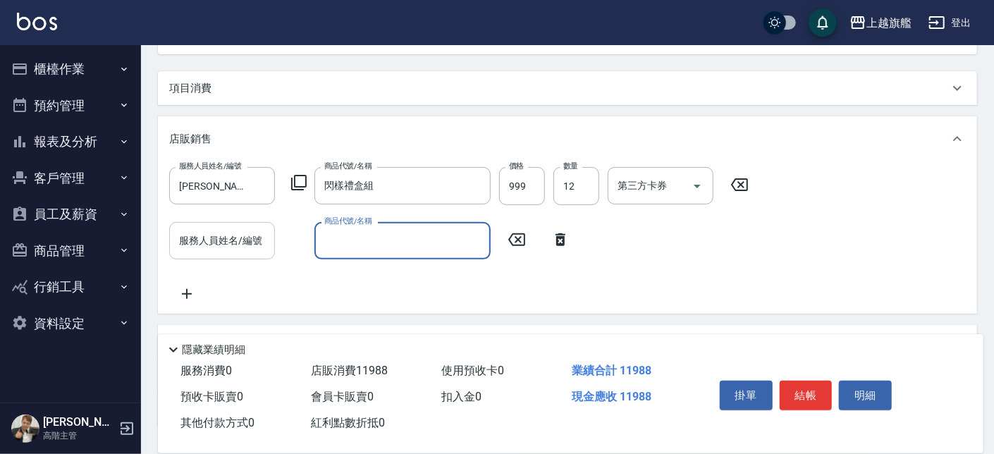
click at [217, 226] on div "服務人員姓名/編號" at bounding box center [222, 240] width 106 height 37
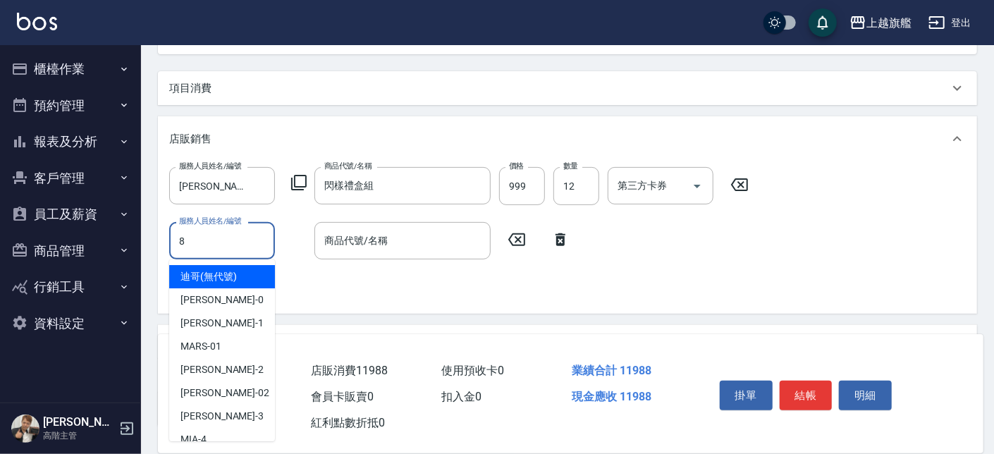
type input "[PERSON_NAME]-8"
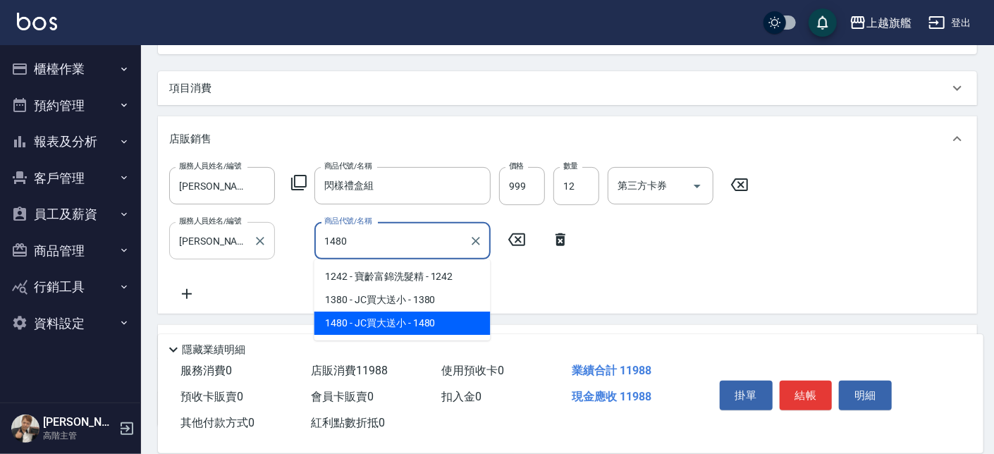
type input "JC買大送小"
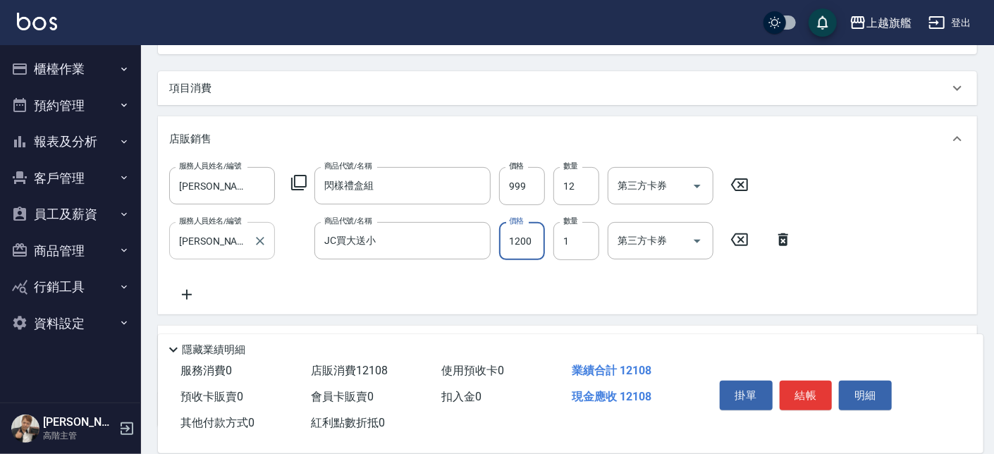
type input "1200"
type input "4"
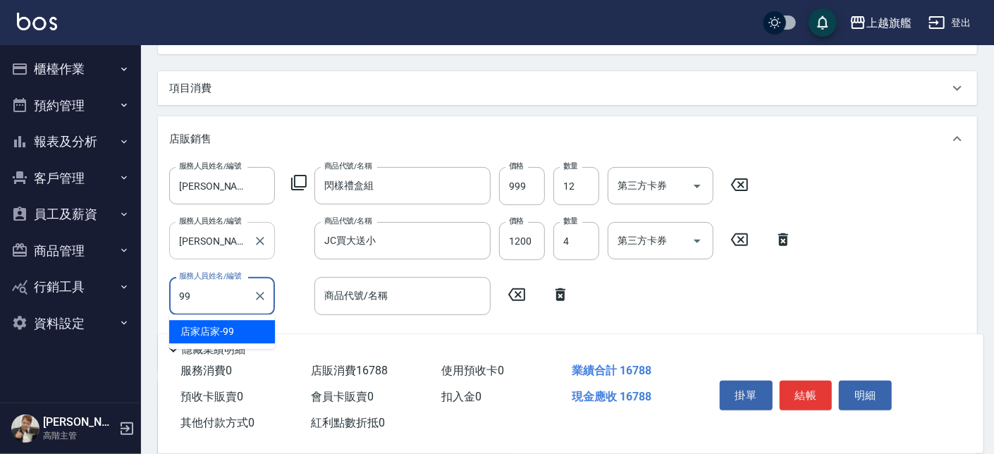
type input "9"
type input "[PERSON_NAME]-8"
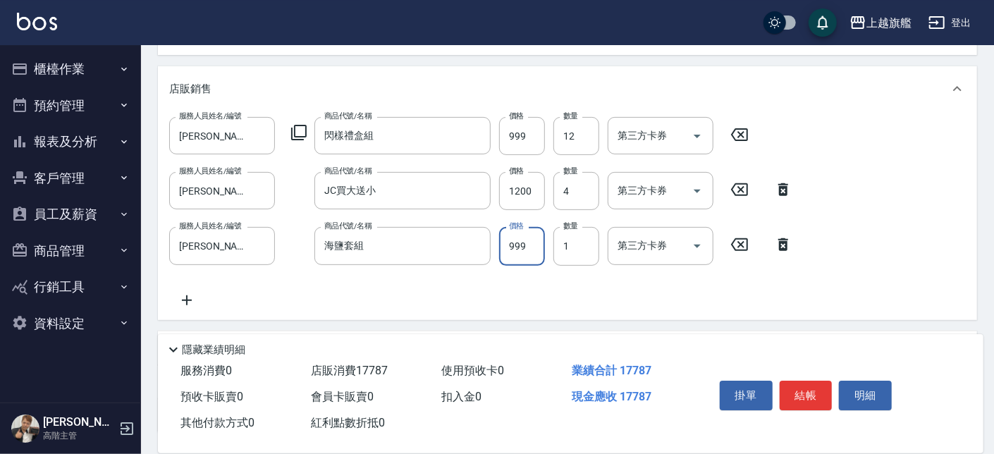
scroll to position [240, 0]
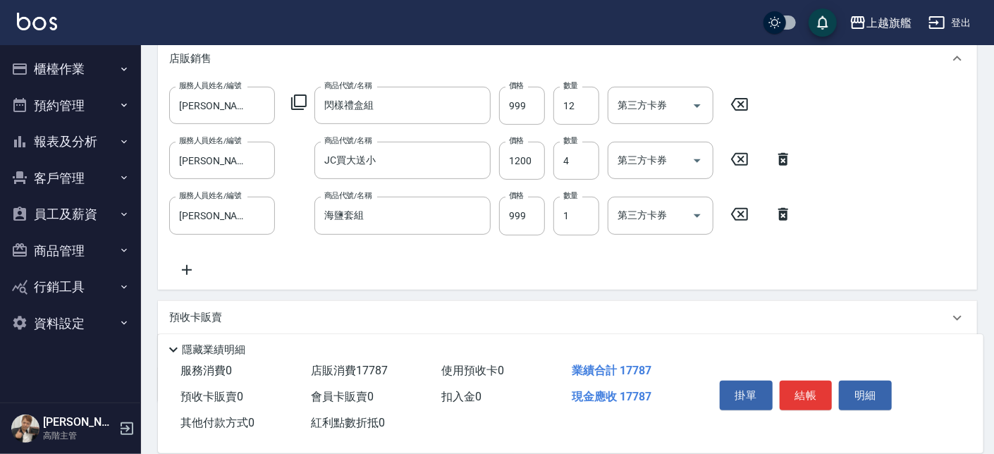
click at [185, 266] on icon at bounding box center [186, 269] width 35 height 17
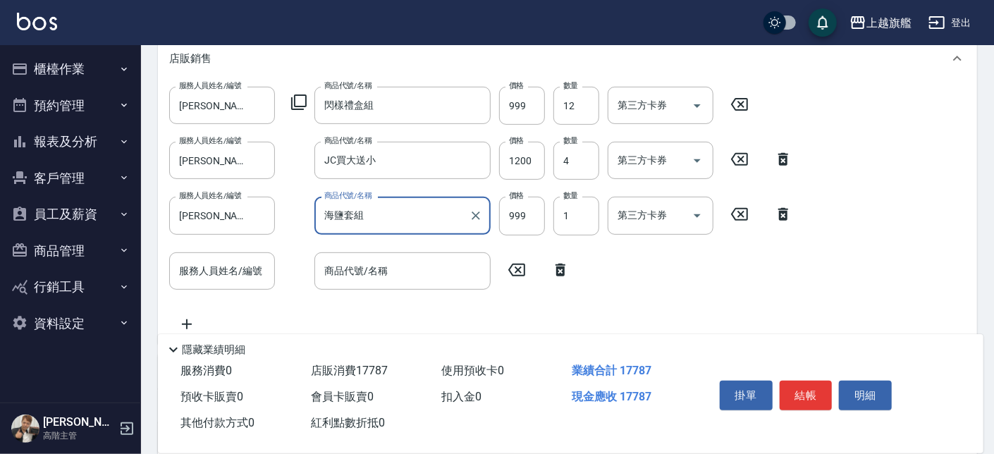
drag, startPoint x: 350, startPoint y: 217, endPoint x: 257, endPoint y: 217, distance: 92.3
click at [321, 217] on input "海鹽套組" at bounding box center [392, 215] width 142 height 25
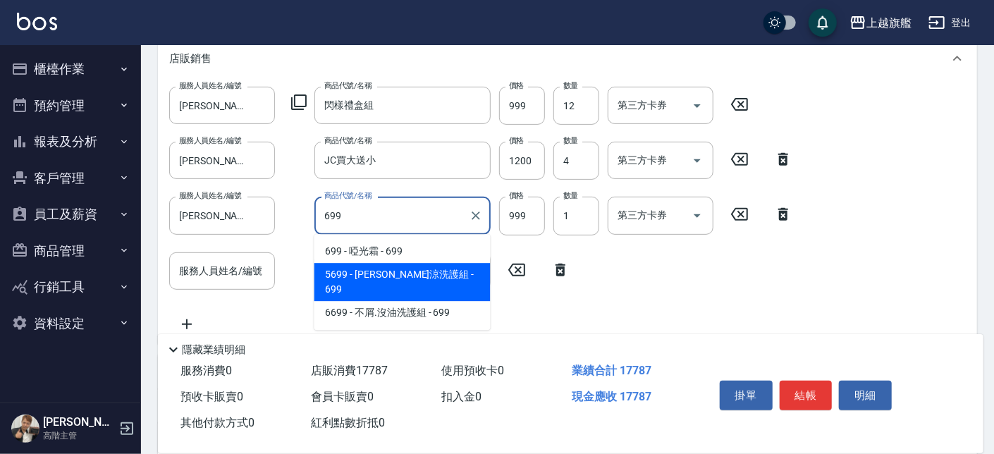
type input "[PERSON_NAME]涼洗護組"
type input "699"
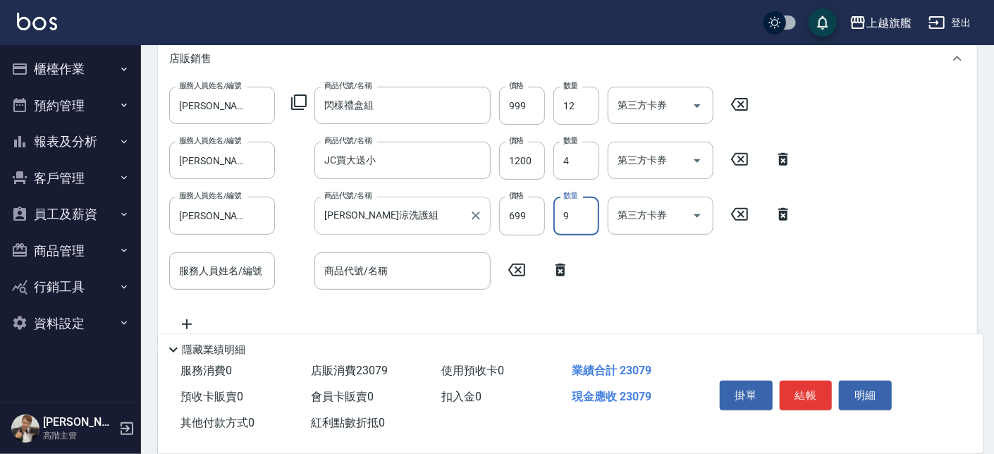
type input "9"
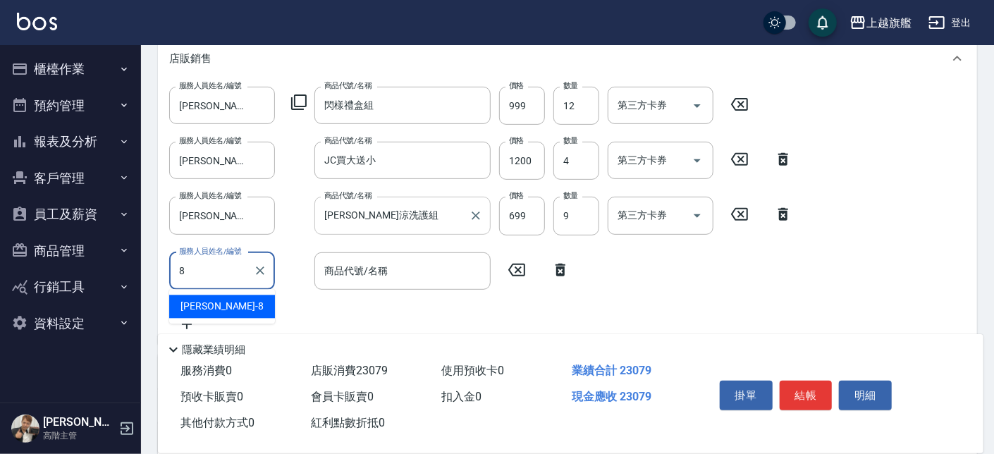
type input "[PERSON_NAME]-8"
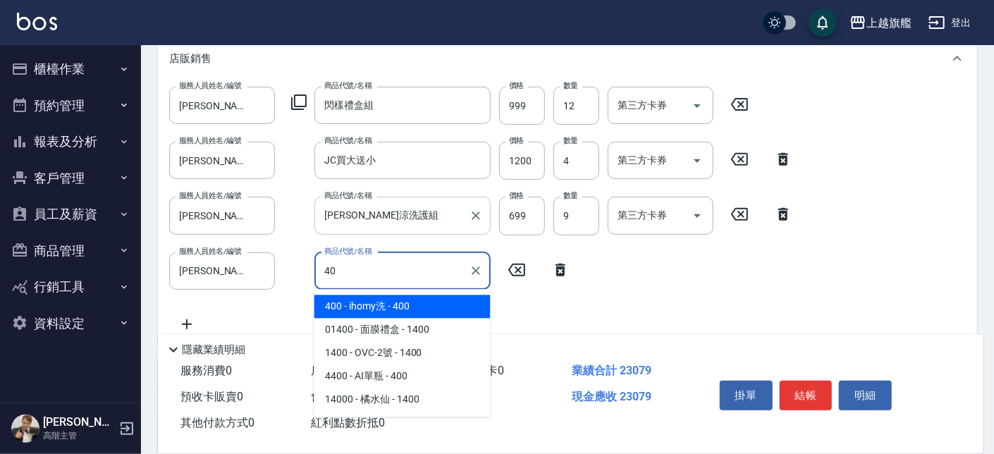
type input "4"
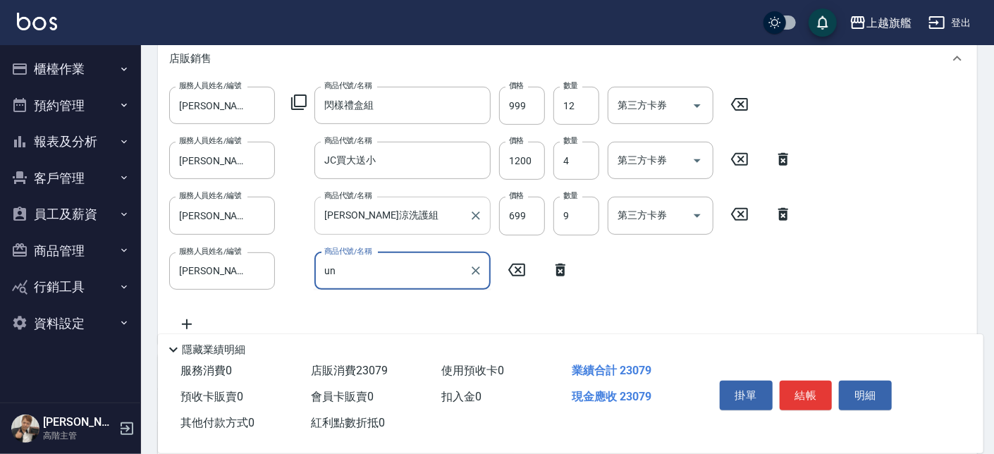
type input "u"
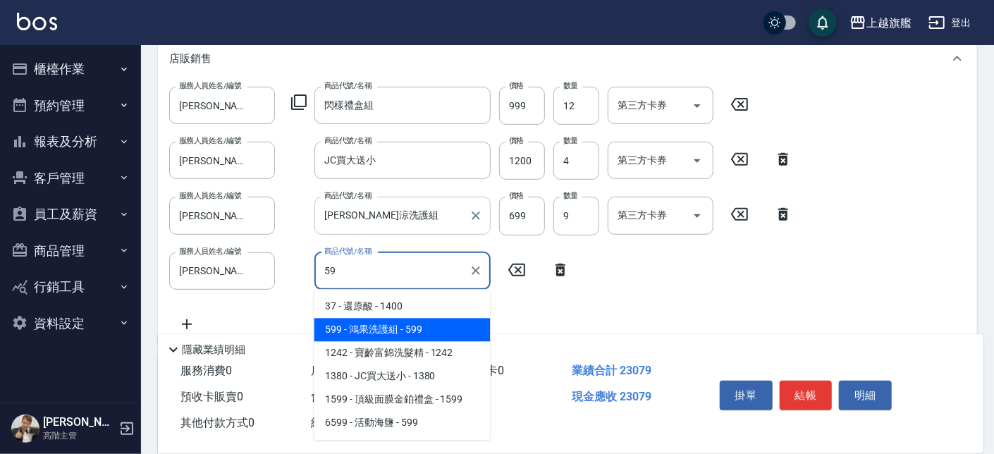
type input "5"
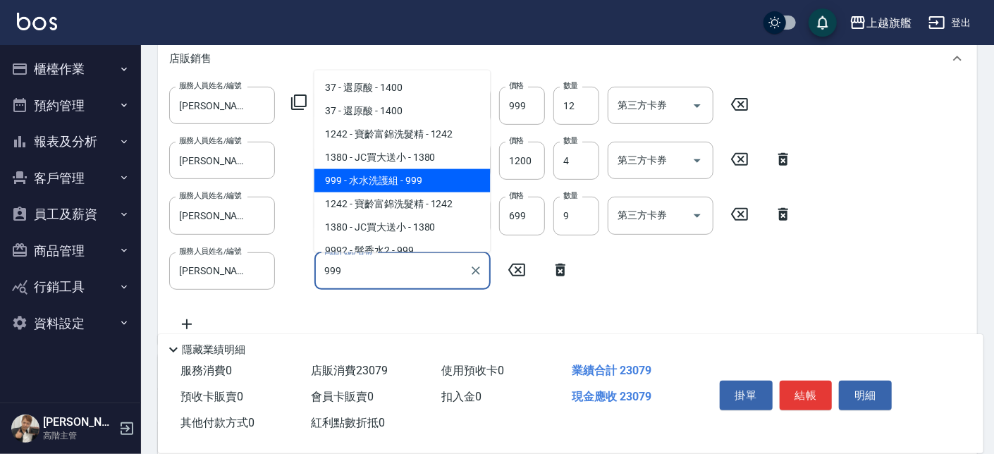
scroll to position [32, 0]
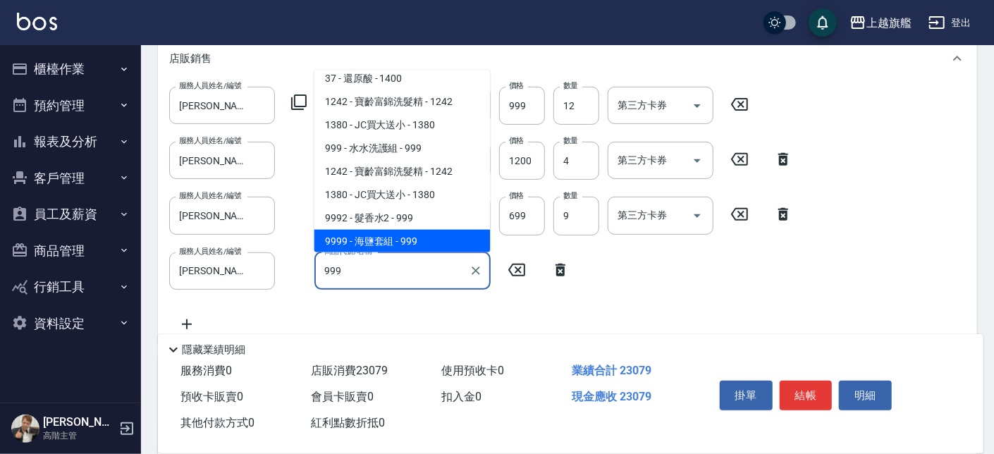
type input "海鹽套組"
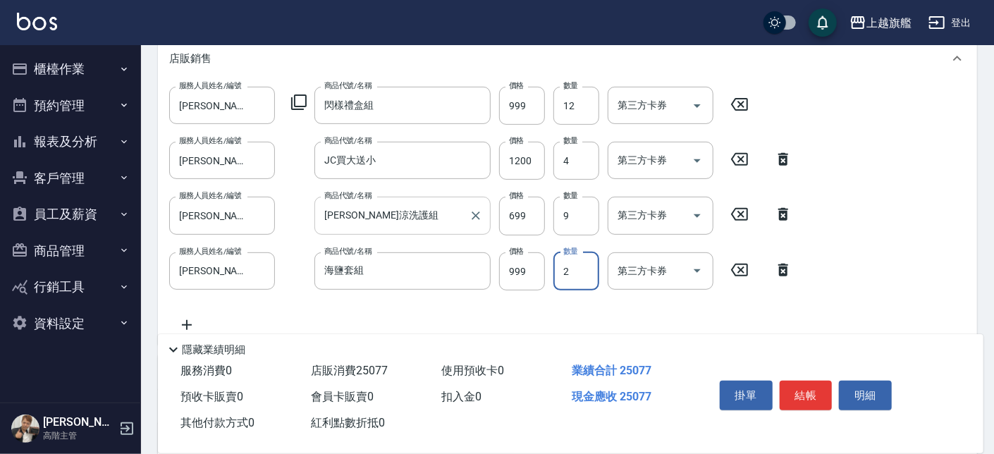
type input "2"
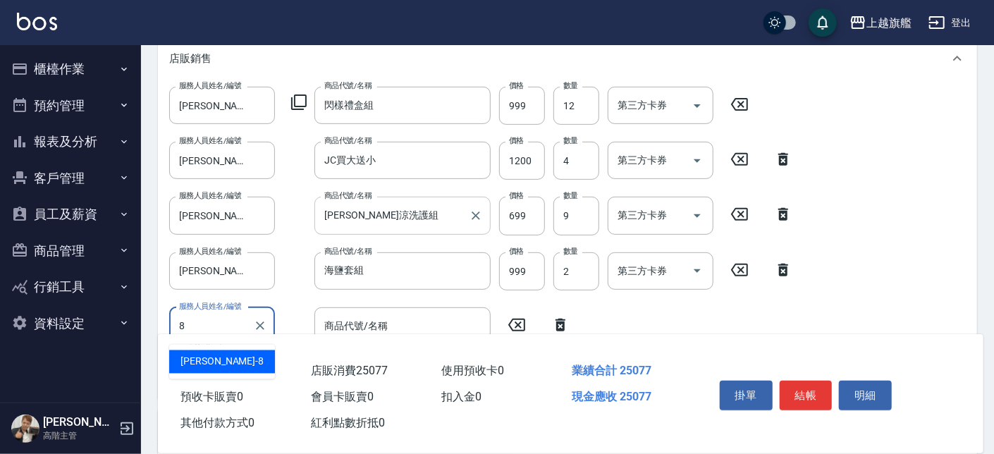
type input "[PERSON_NAME]-8"
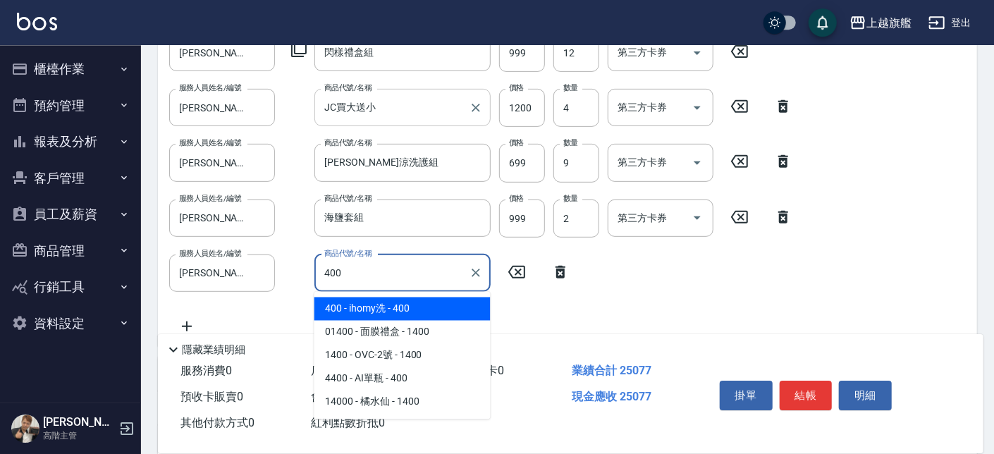
scroll to position [321, 0]
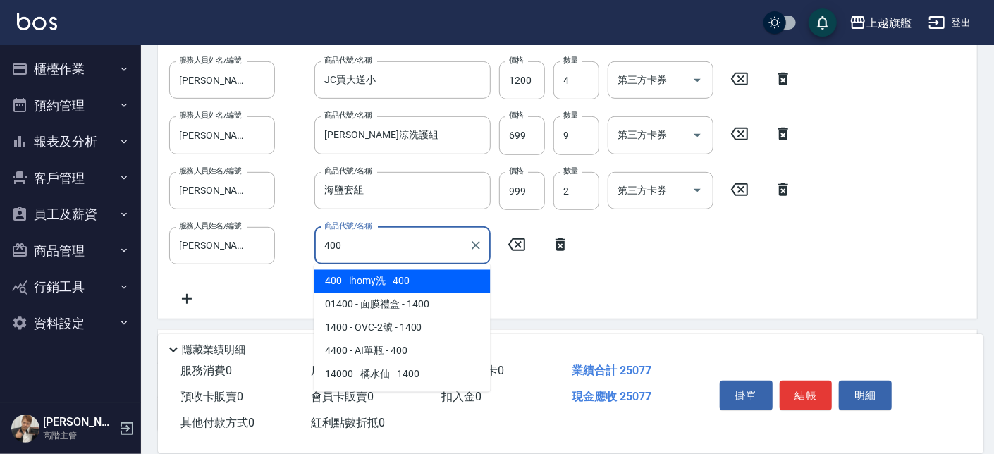
click at [385, 282] on span "400 - ihomy洗 - 400" at bounding box center [402, 281] width 176 height 23
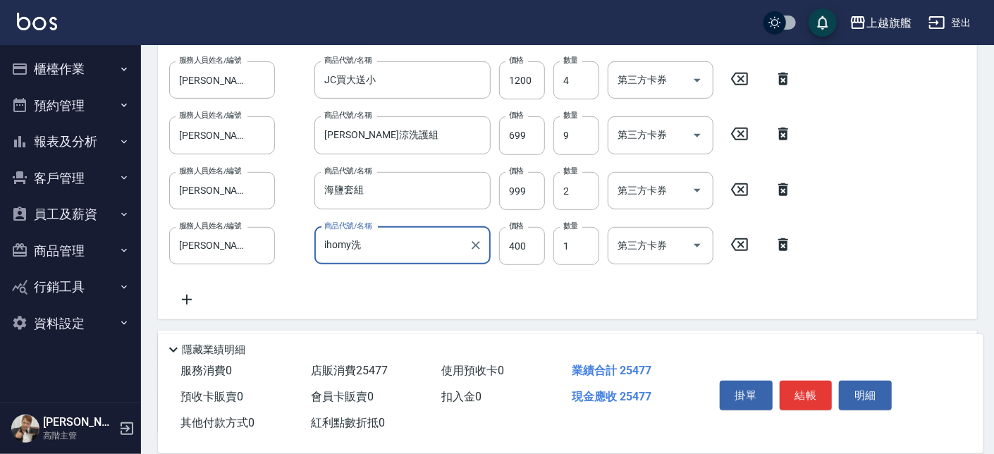
type input "ihomy洗"
click at [780, 189] on icon at bounding box center [783, 189] width 10 height 13
type input "ihomy洗"
type input "400"
type input "1"
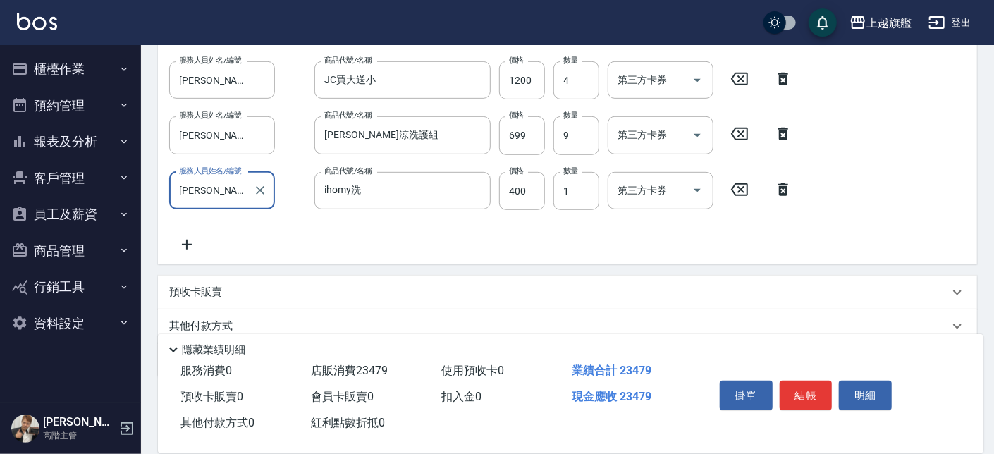
click at [198, 245] on icon at bounding box center [186, 244] width 35 height 17
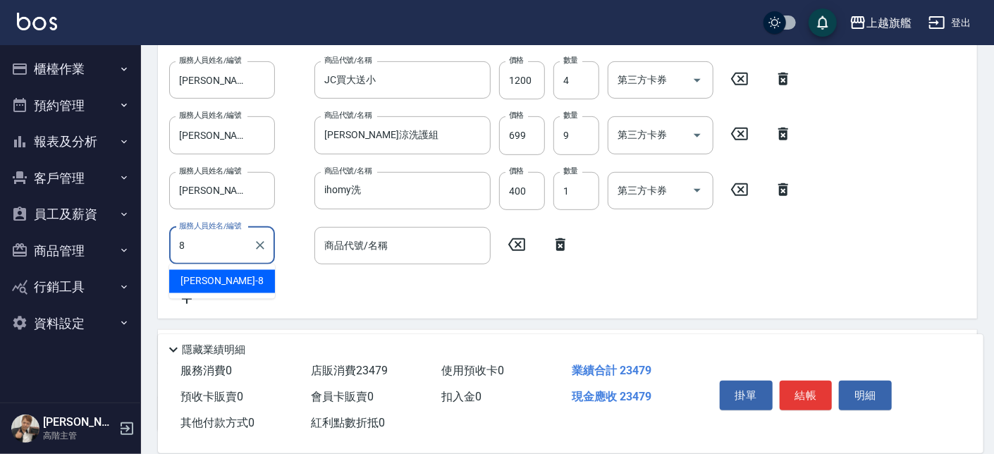
type input "[PERSON_NAME]-8"
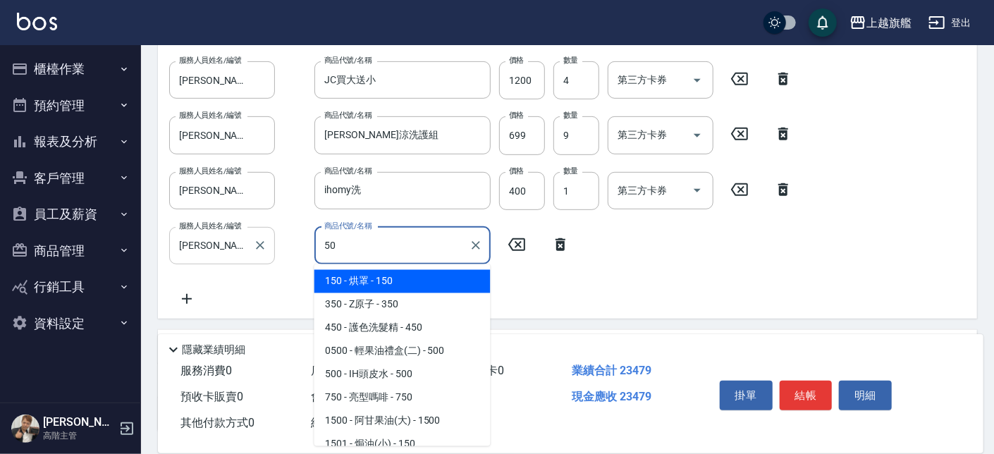
type input "5"
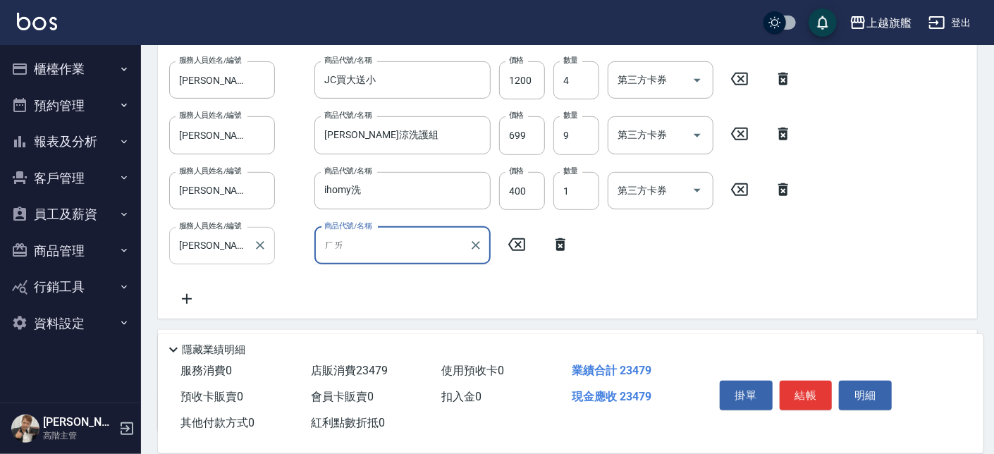
type input "害"
type input "ㄏˇ"
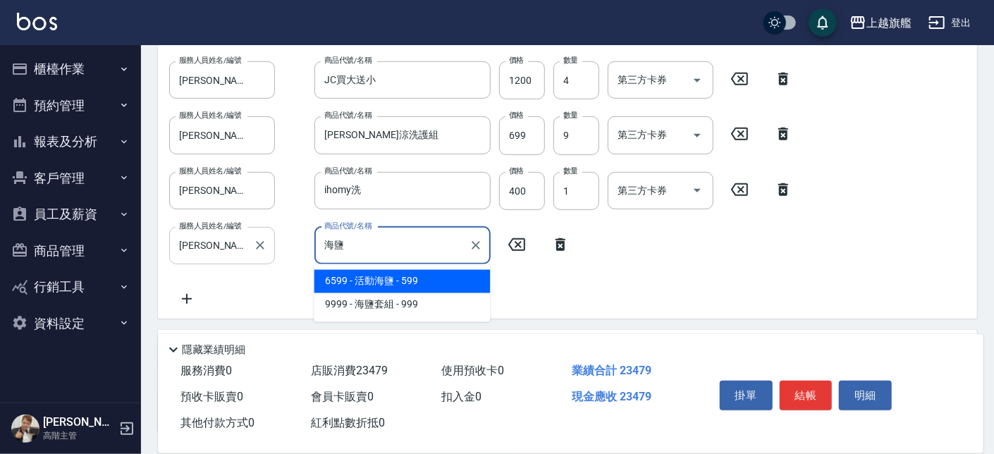
type input "活動海鹽"
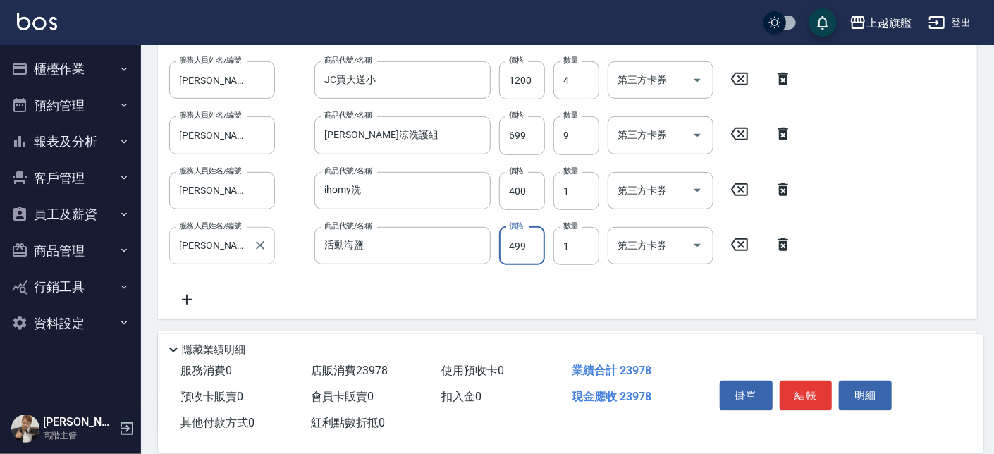
type input "499"
type input "2"
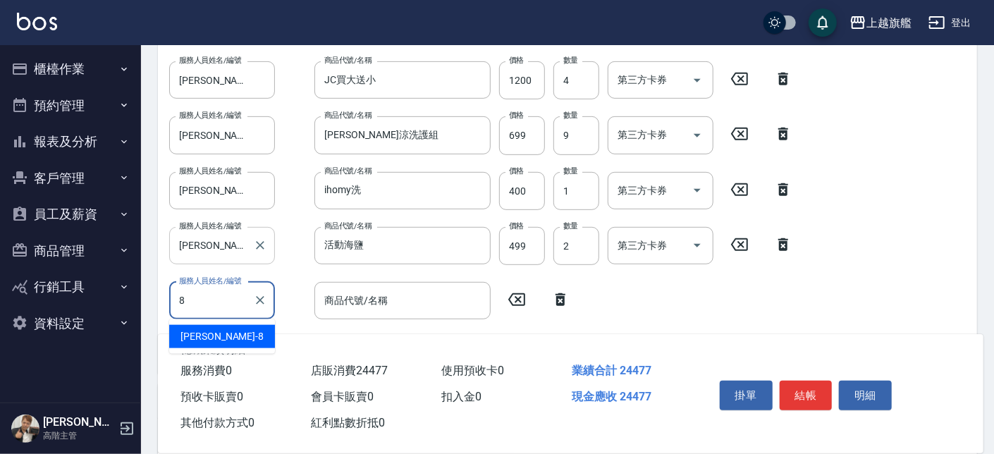
type input "[PERSON_NAME]-8"
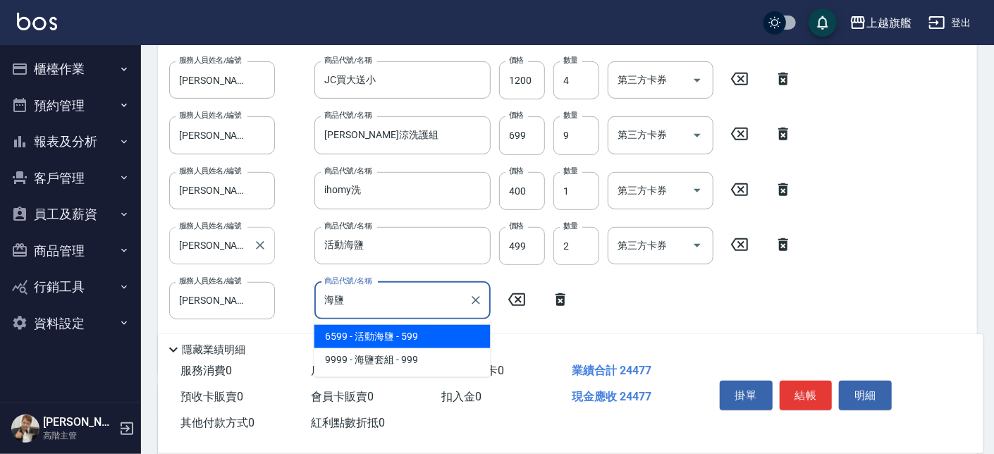
type input "活動海鹽"
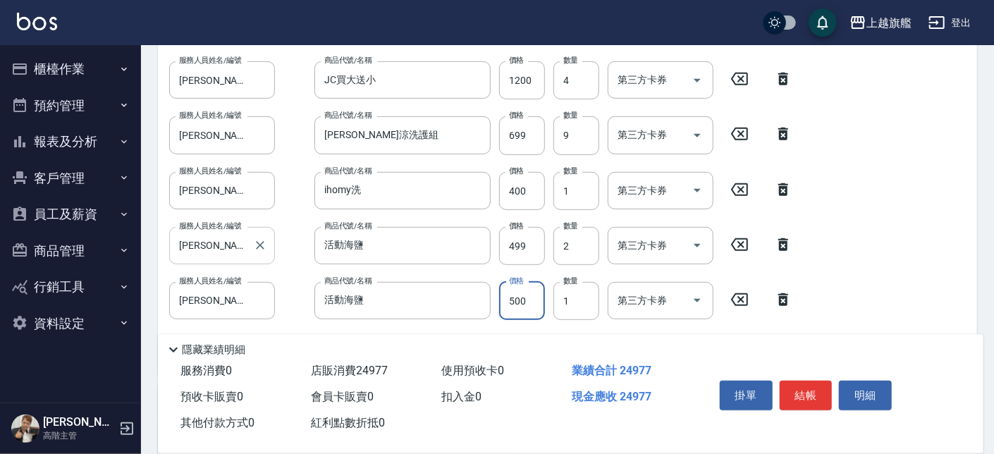
type input "500"
type input "2"
click at [595, 182] on input "1" at bounding box center [576, 191] width 46 height 38
type input "3"
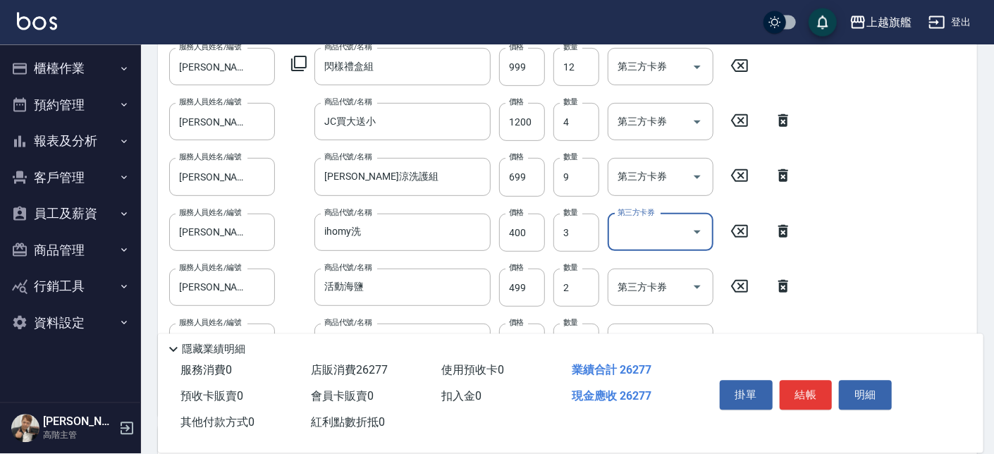
scroll to position [240, 0]
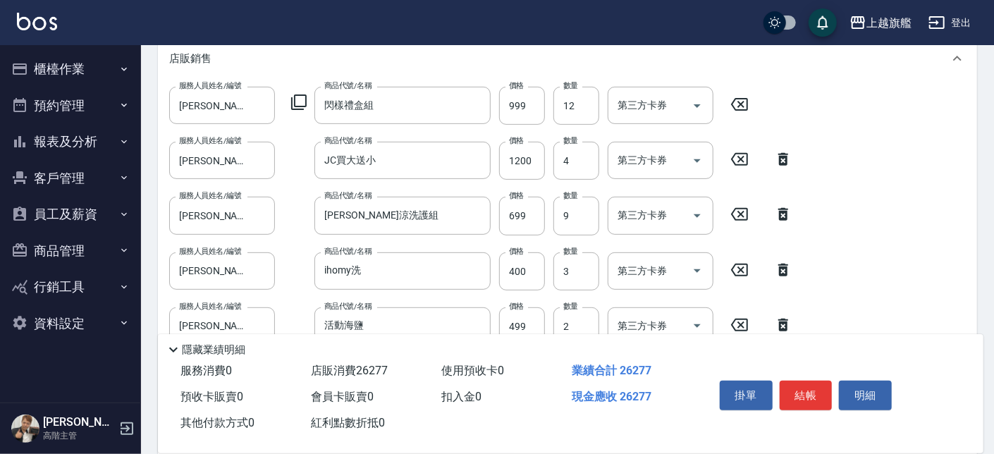
drag, startPoint x: 992, startPoint y: 199, endPoint x: 997, endPoint y: 214, distance: 15.8
click at [993, 214] on div "Key In 打帳單 上一筆訂單:#12 帳單速查 結帳前確認明細 連續打單結帳 掛單 結帳 明細 帳單日期 [DATE] 17:46 鎖定日期 顧客姓名/手…" at bounding box center [497, 230] width 994 height 941
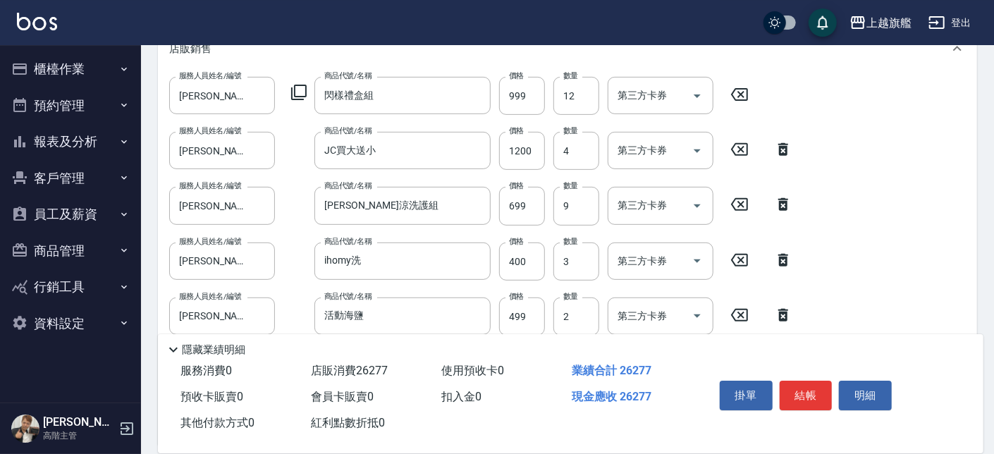
scroll to position [260, 0]
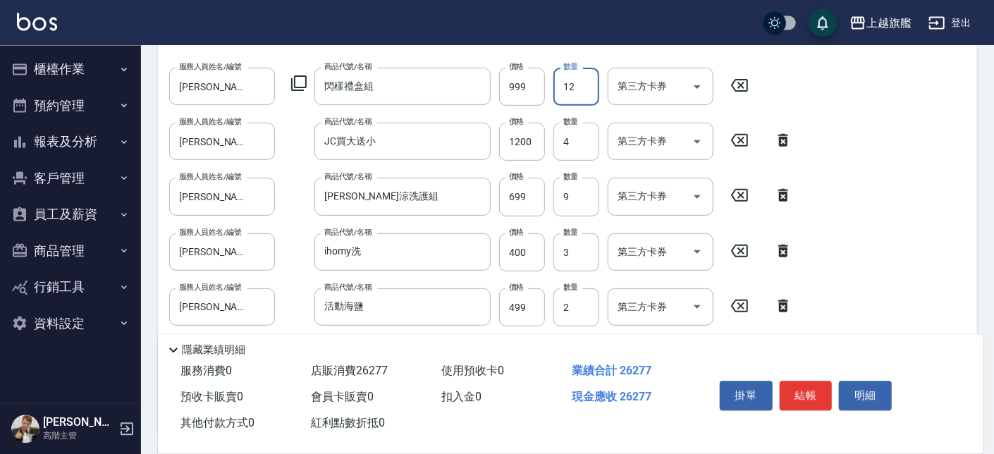
click at [575, 82] on input "12" at bounding box center [576, 86] width 46 height 38
type input "13"
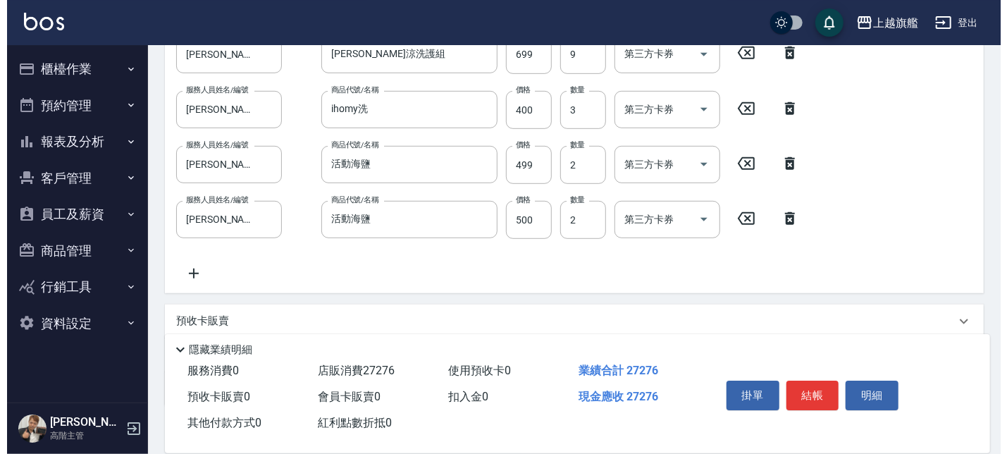
scroll to position [421, 0]
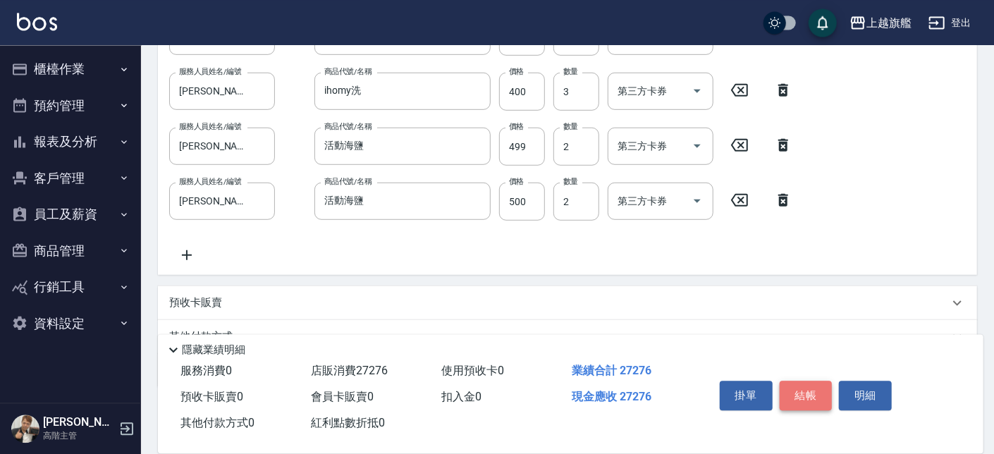
click at [811, 398] on button "結帳" at bounding box center [805, 396] width 53 height 30
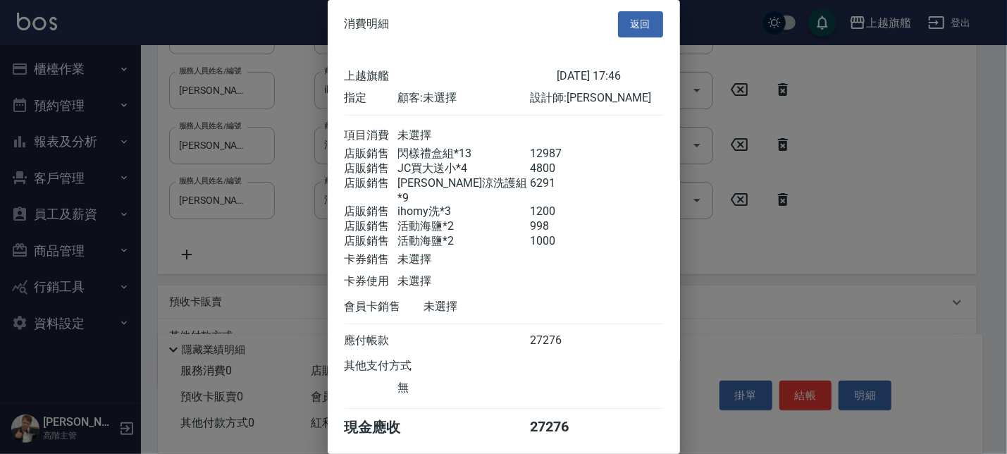
scroll to position [52, 0]
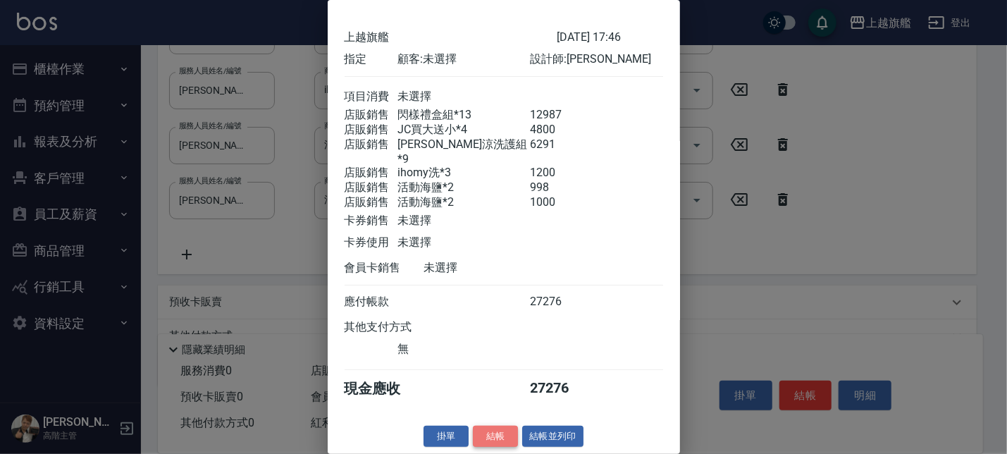
click at [473, 432] on button "結帳" at bounding box center [495, 437] width 45 height 22
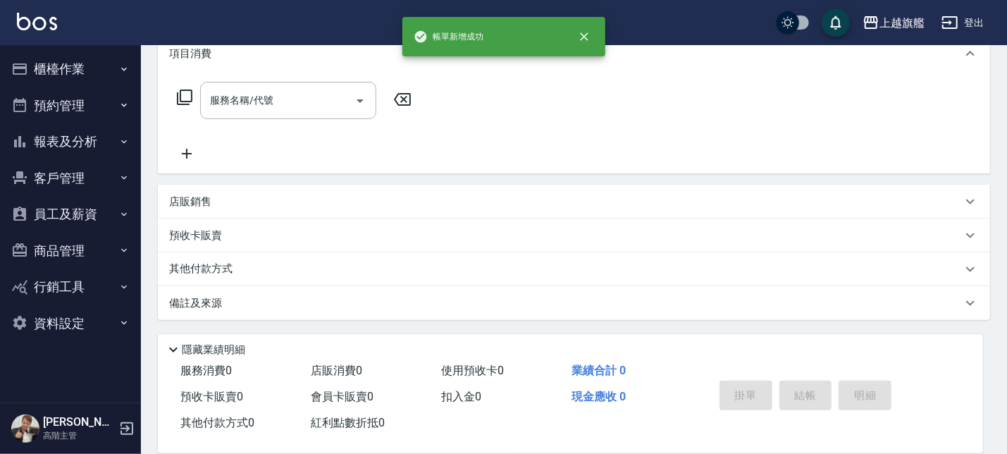
type input "[DATE] 17:52"
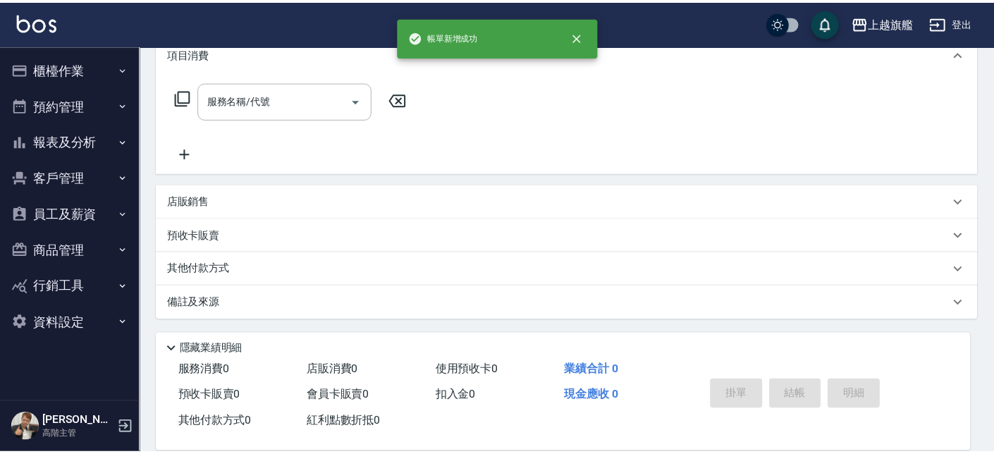
scroll to position [0, 0]
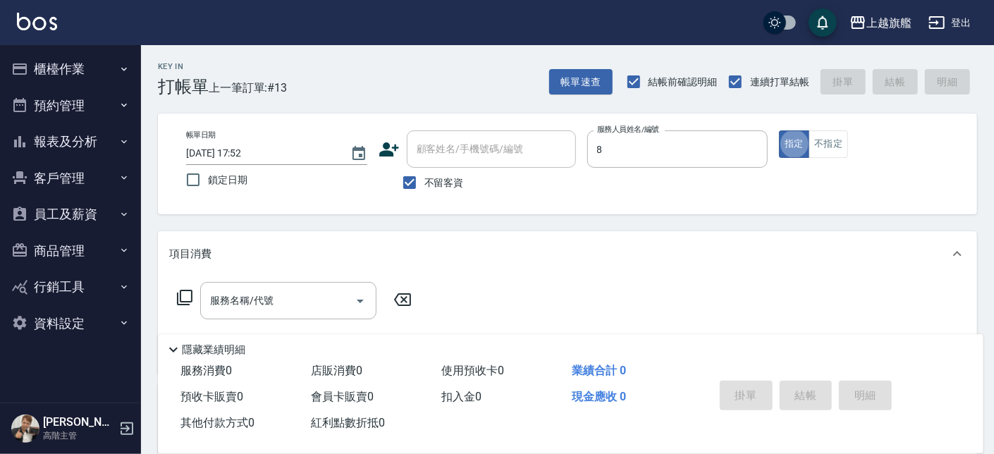
type input "[PERSON_NAME]-8"
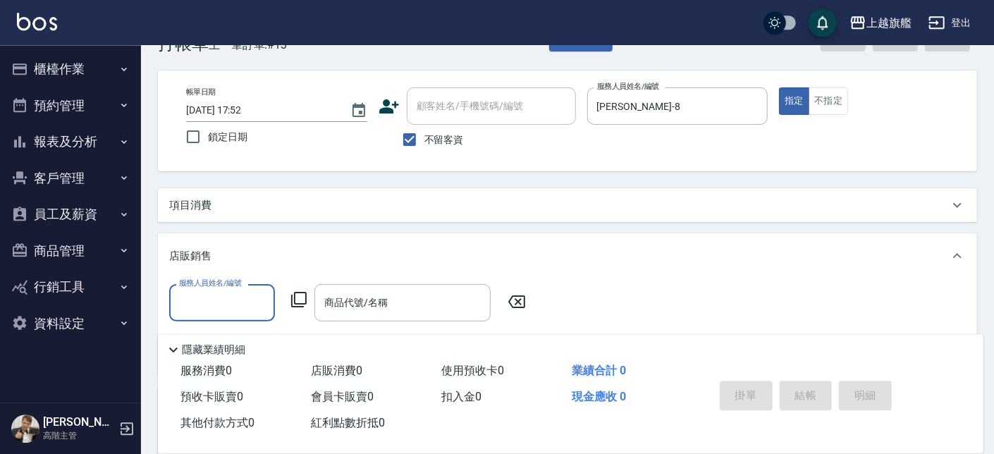
scroll to position [80, 0]
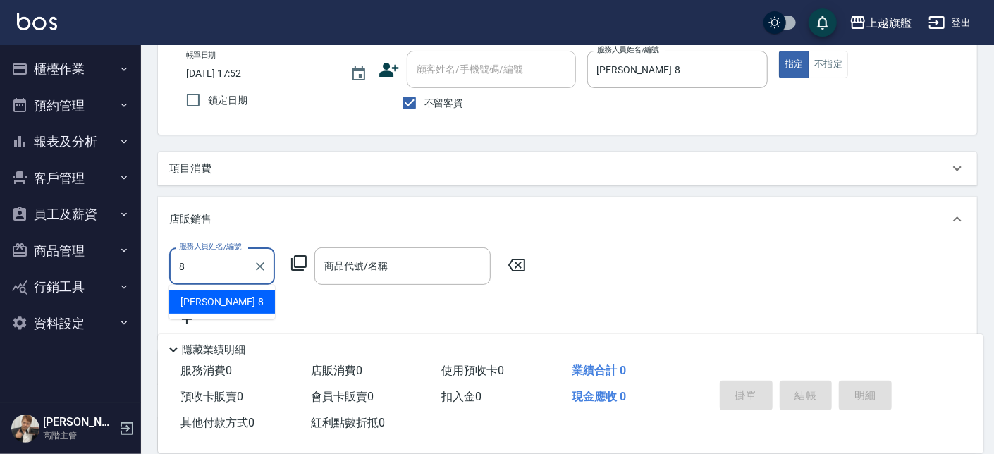
type input "[PERSON_NAME]-8"
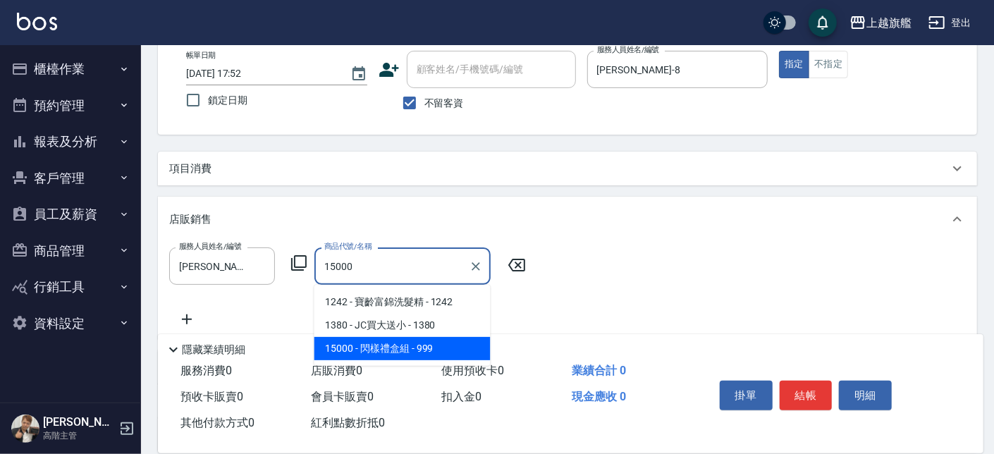
type input "閃樣禮盒組"
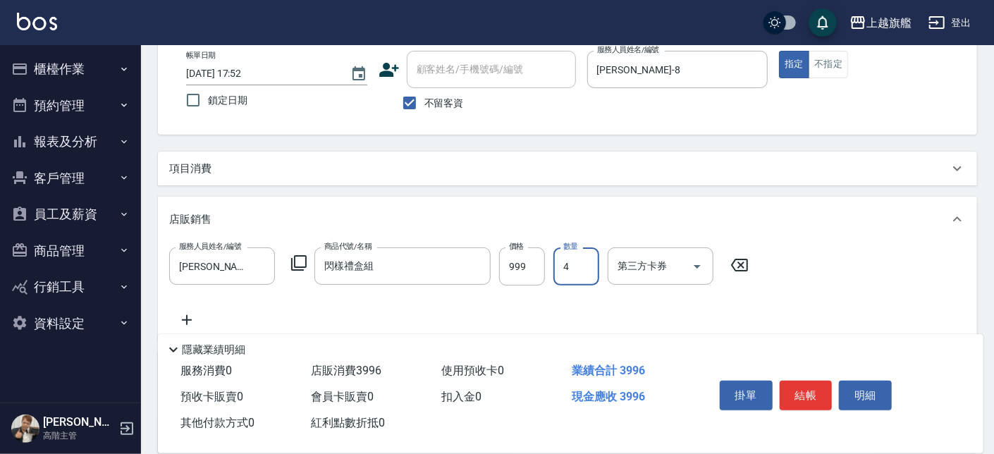
type input "4"
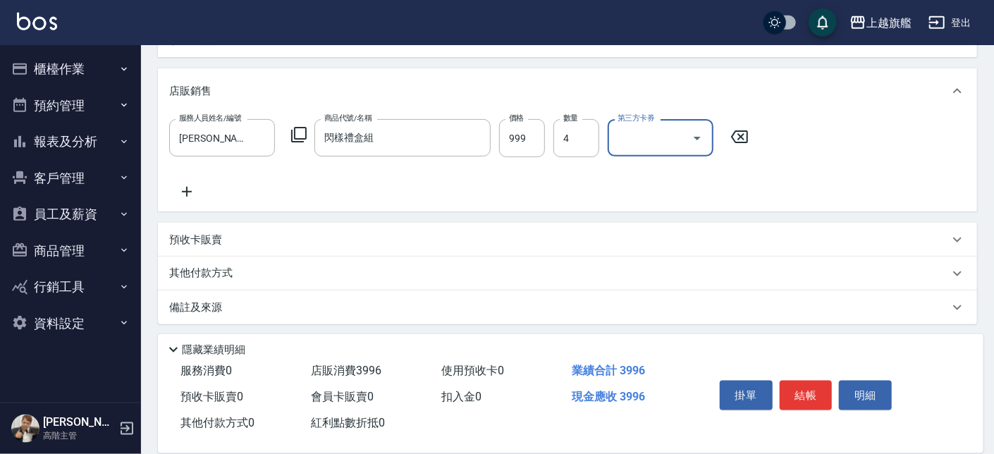
scroll to position [212, 0]
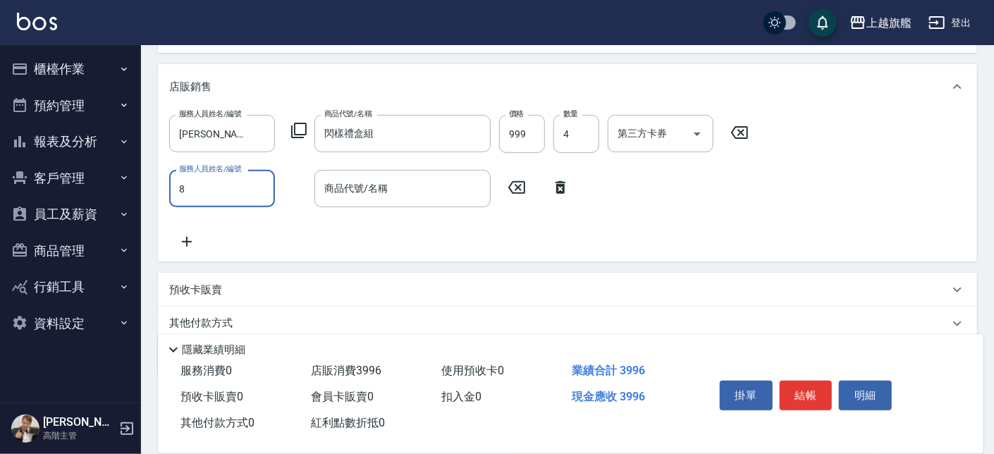
type input "[PERSON_NAME]-8"
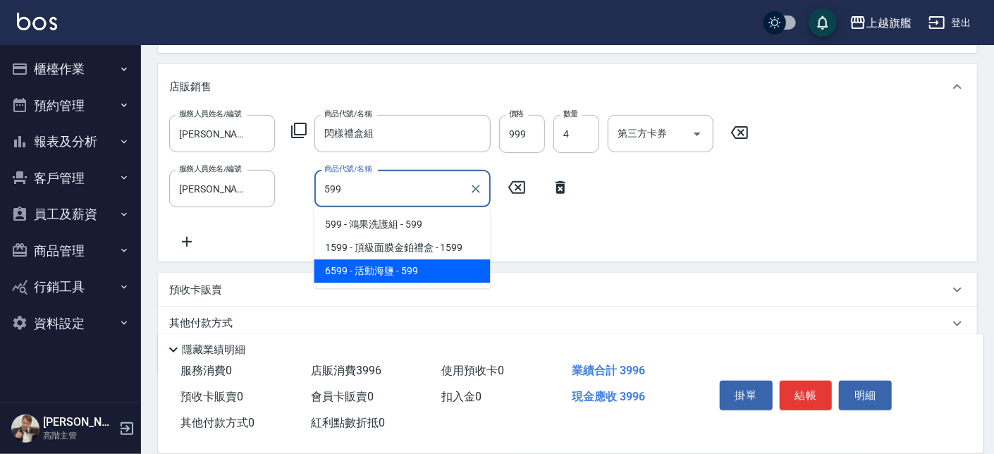
type input "活動海鹽"
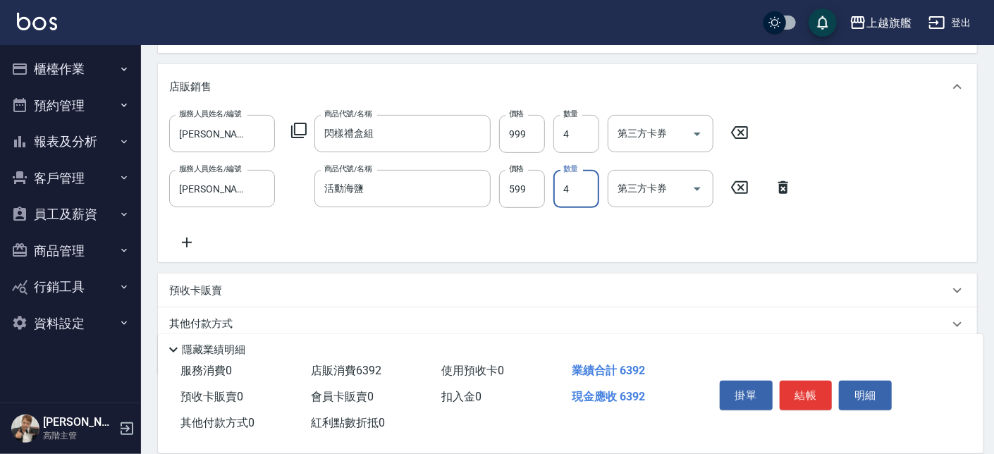
type input "4"
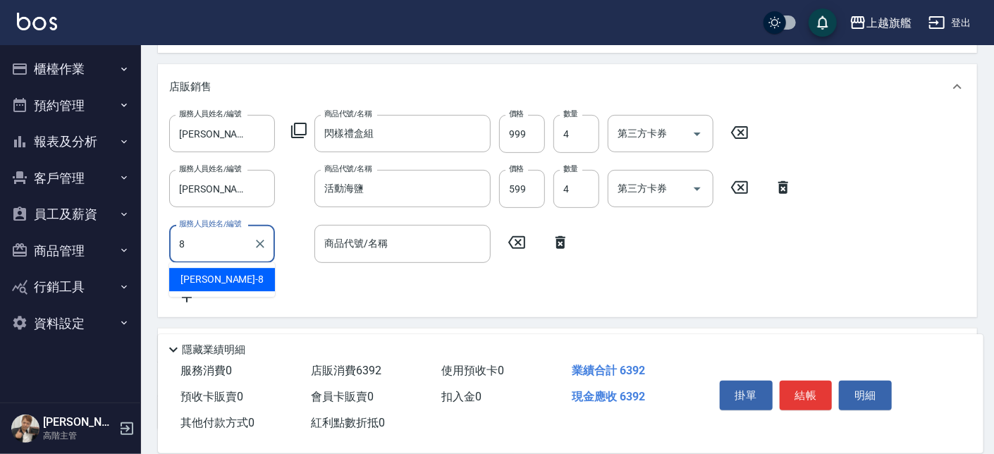
type input "[PERSON_NAME]-8"
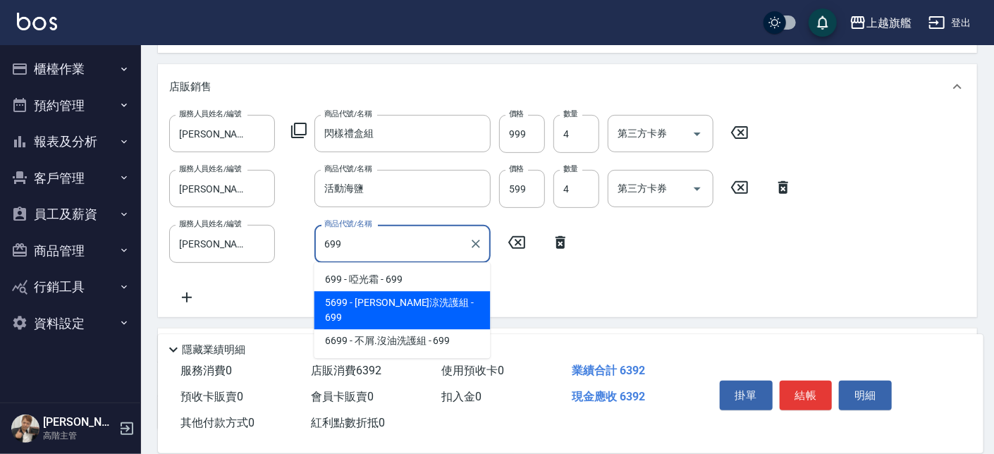
type input "[PERSON_NAME]涼洗護組"
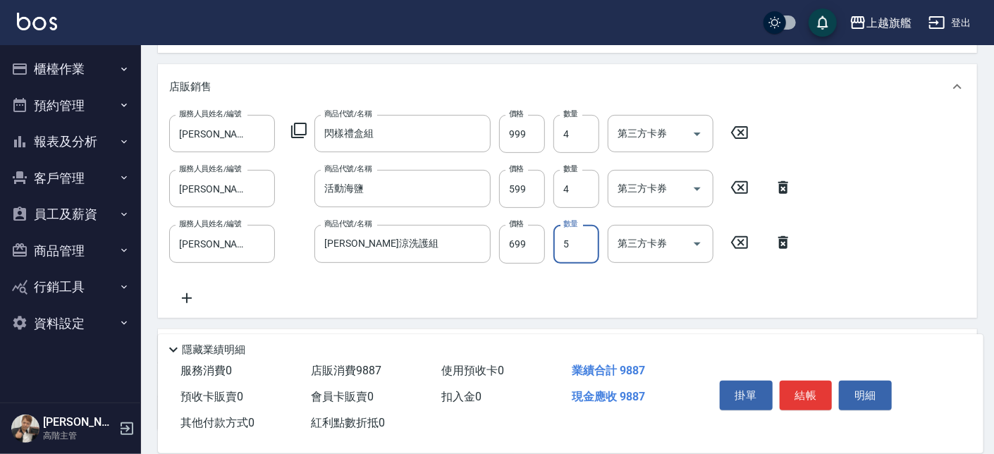
type input "5"
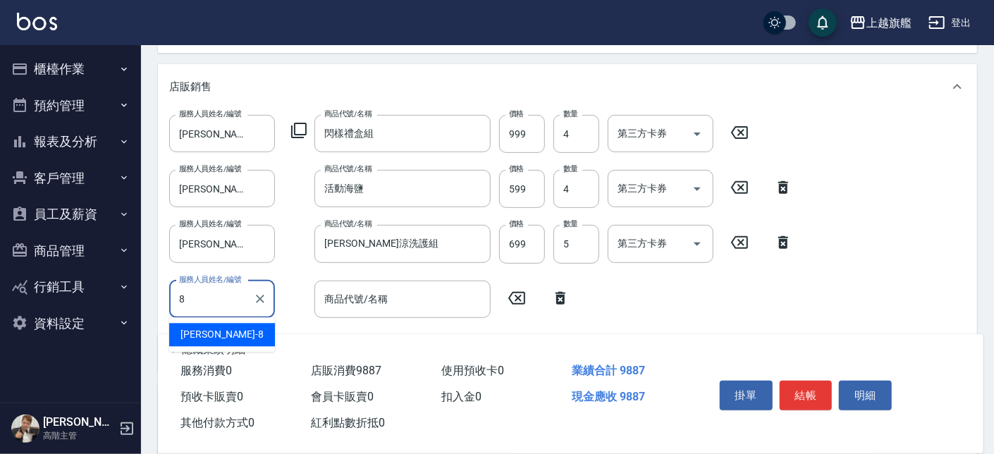
type input "[PERSON_NAME]-8"
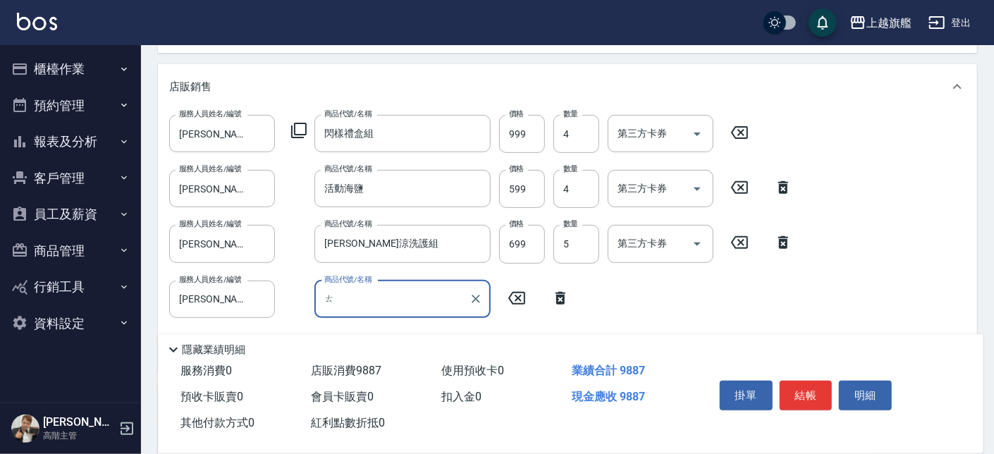
type input "ㄍ"
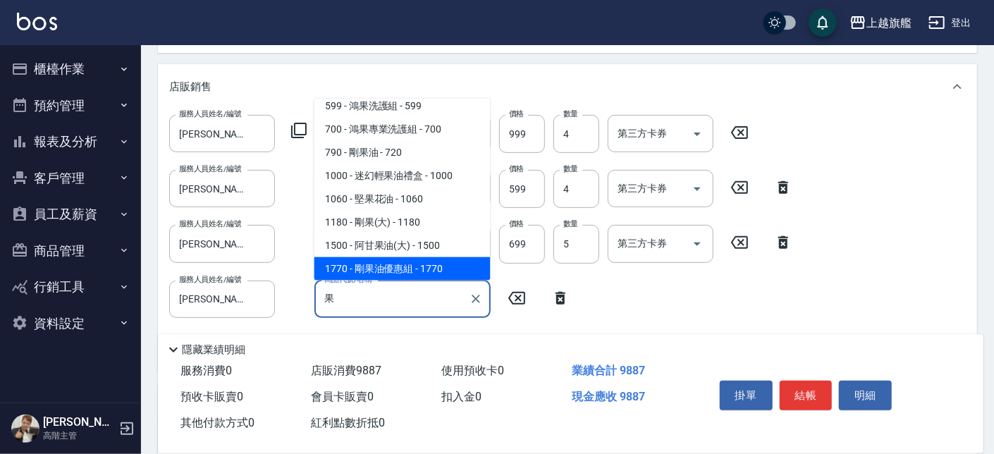
scroll to position [6, 0]
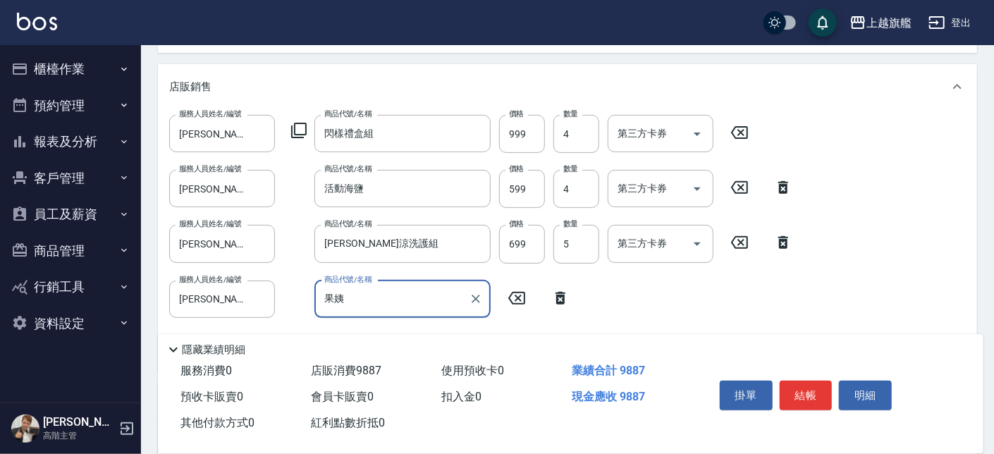
type input "果"
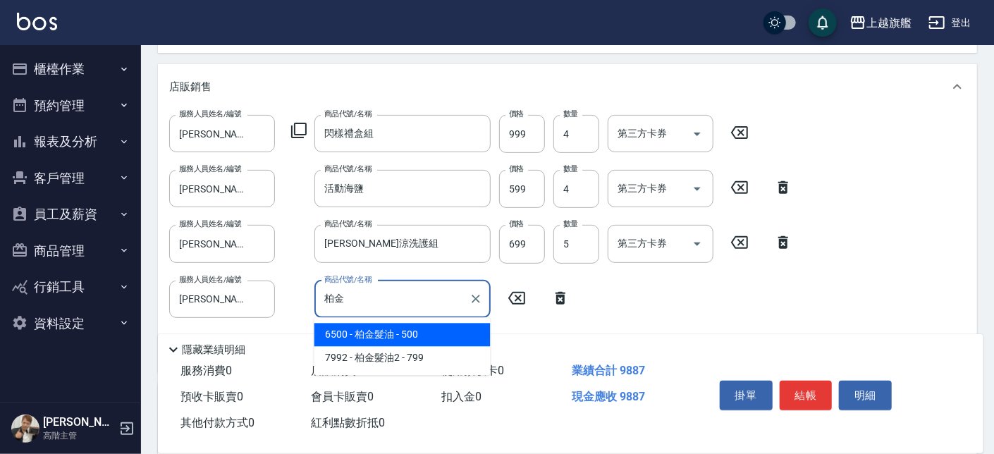
type input "柏金髮油"
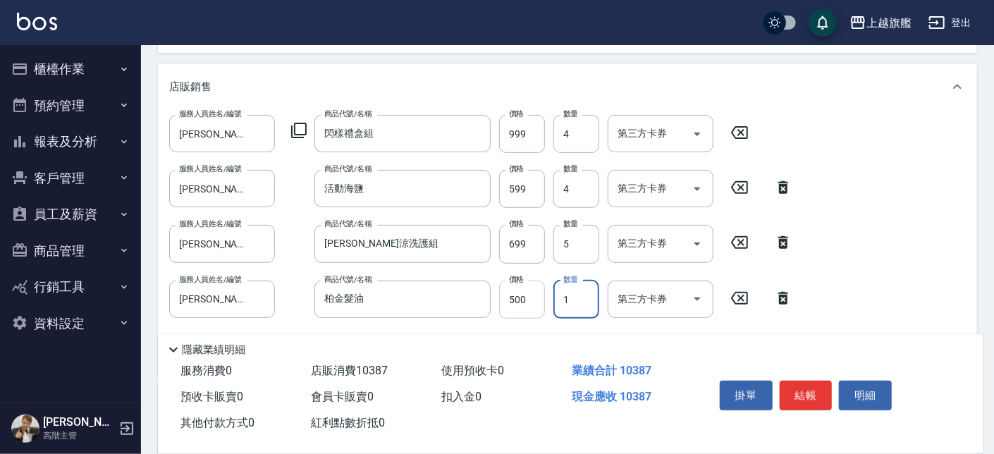
click at [521, 296] on input "500" at bounding box center [522, 299] width 46 height 38
type input "400"
click at [585, 302] on input "6" at bounding box center [576, 299] width 46 height 38
type input "16"
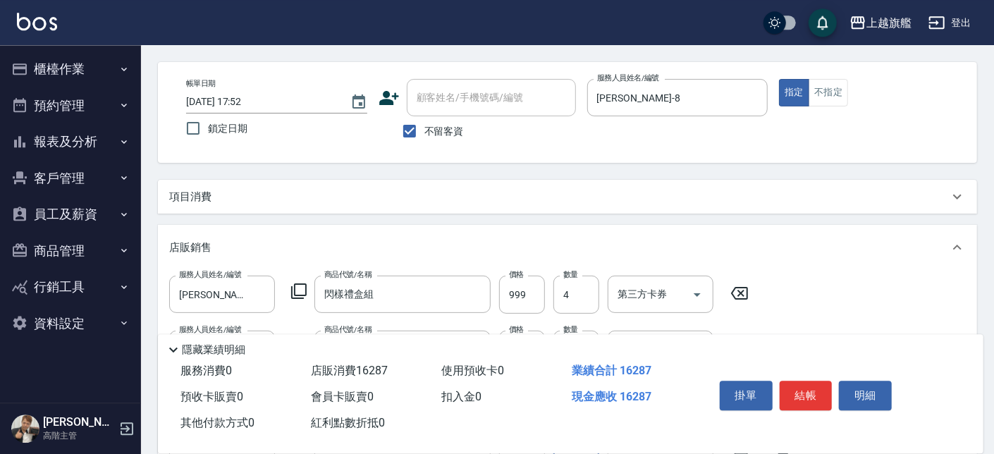
scroll to position [0, 0]
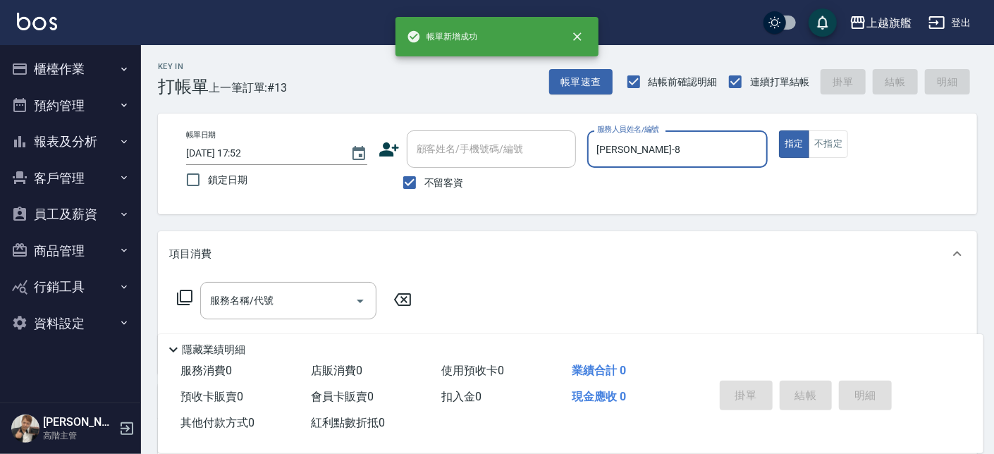
type input "[DATE] 17:54"
